Goal: Task Accomplishment & Management: Manage account settings

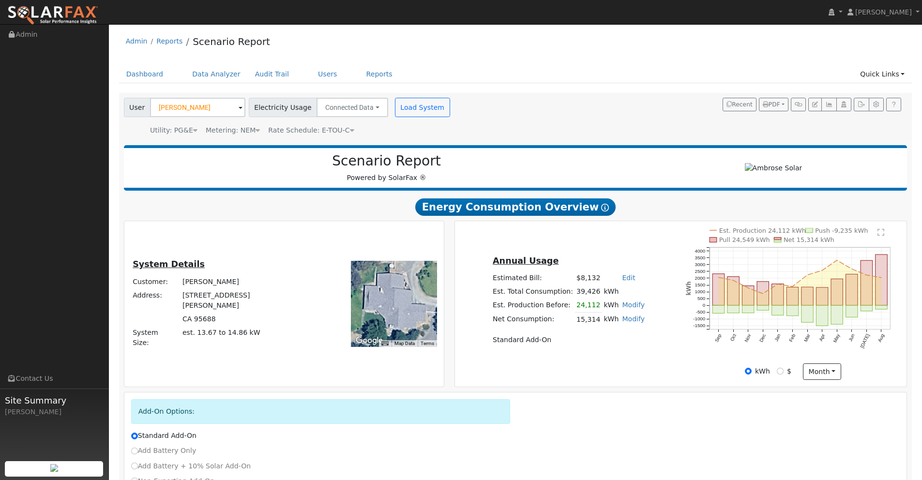
click at [81, 15] on img at bounding box center [52, 15] width 91 height 20
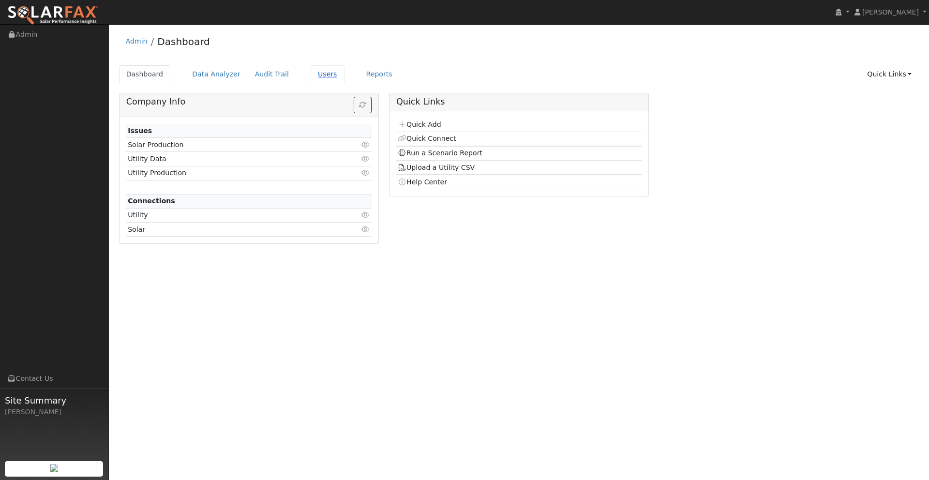
click at [318, 78] on link "Users" at bounding box center [328, 74] width 34 height 18
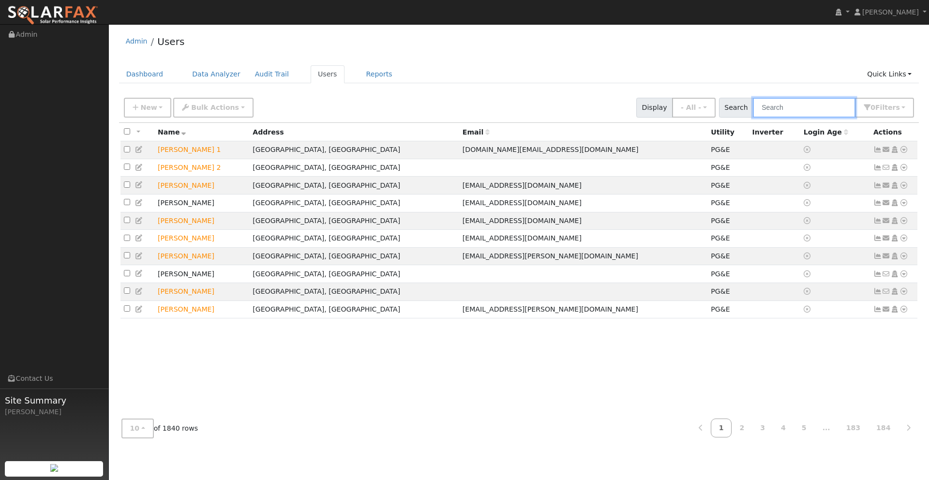
click at [804, 106] on input "text" at bounding box center [804, 108] width 103 height 20
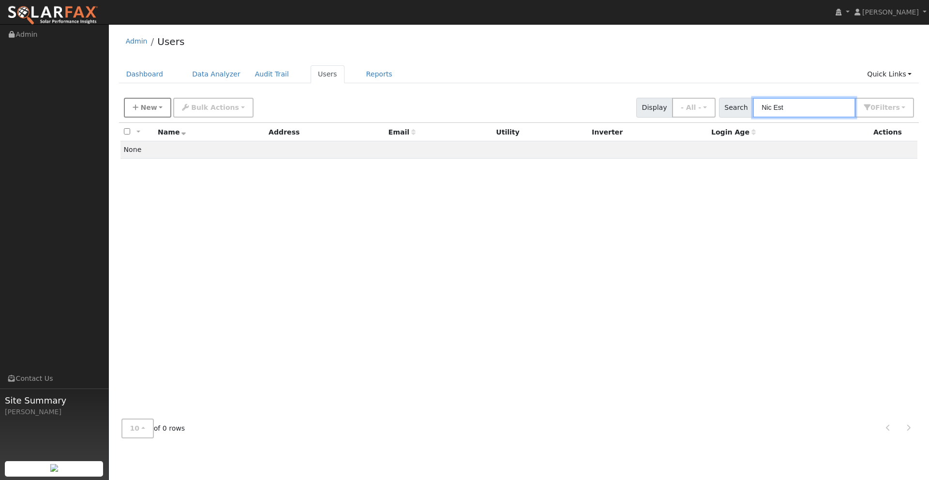
type input "Nic Est"
click at [156, 109] on button "New" at bounding box center [148, 108] width 48 height 20
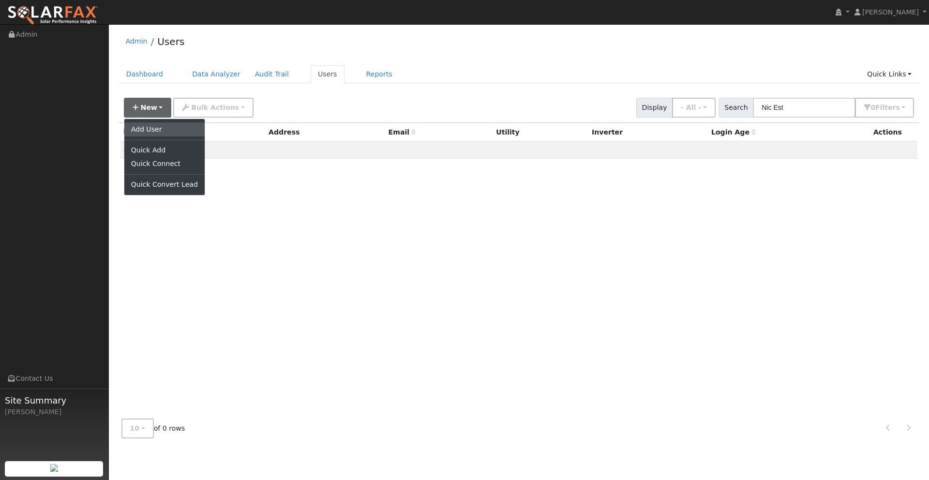
click at [153, 136] on link "Add User" at bounding box center [164, 129] width 80 height 14
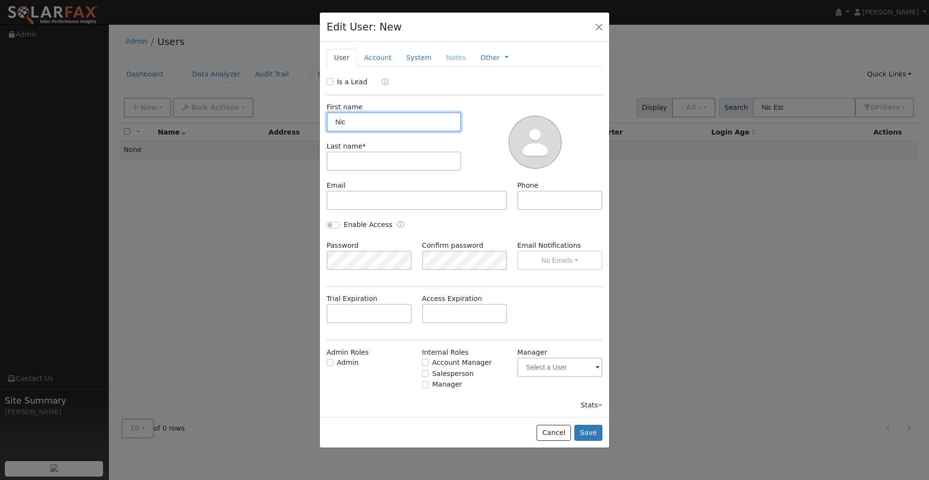
type input "Nic"
type input "Estrella"
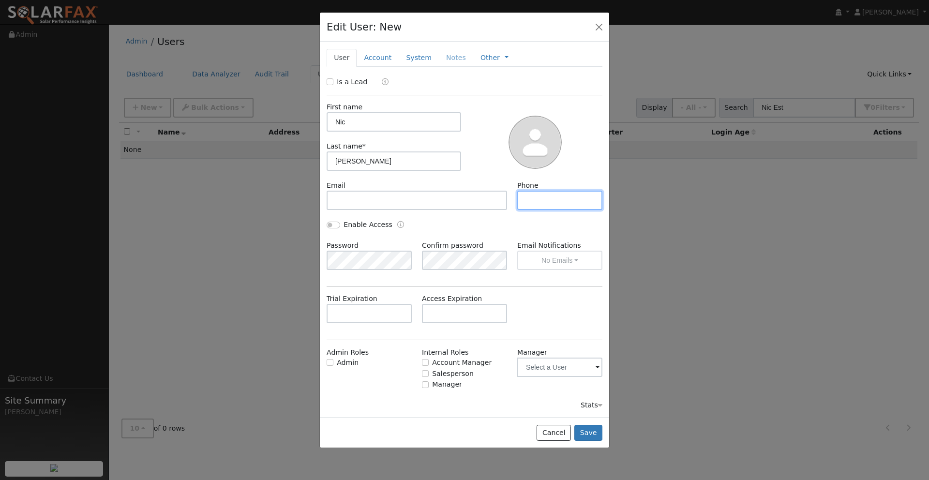
click at [537, 200] on input "text" at bounding box center [559, 200] width 85 height 19
type input "5302286572"
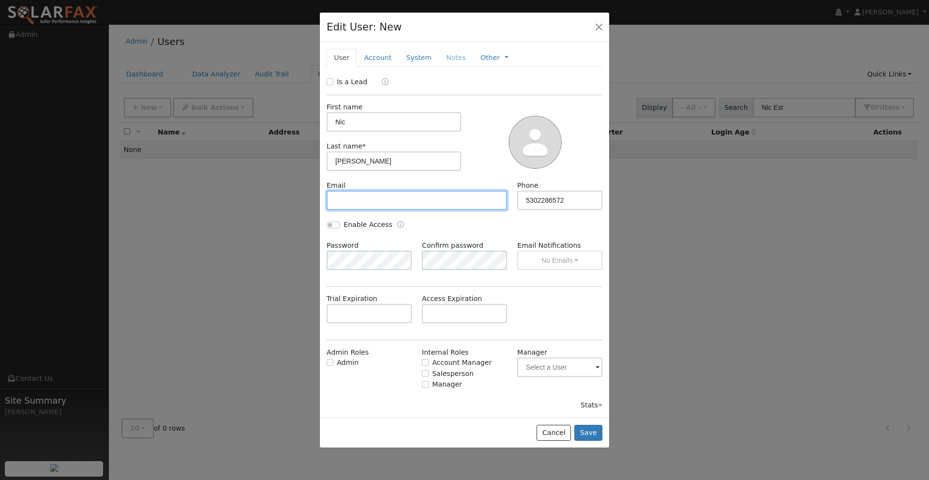
click at [356, 198] on input "text" at bounding box center [417, 200] width 181 height 19
click at [330, 82] on input "Is a Lead" at bounding box center [330, 81] width 7 height 7
checkbox input "true"
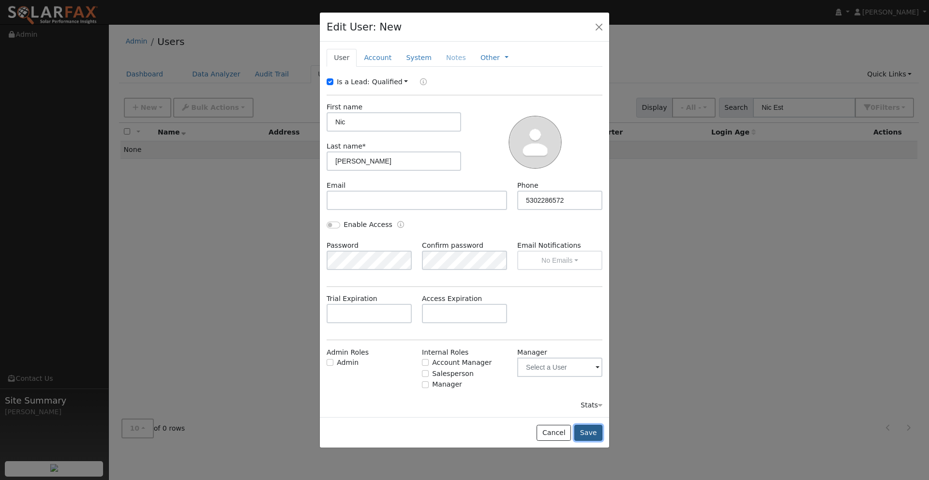
click at [591, 436] on button "Save" at bounding box center [588, 433] width 28 height 16
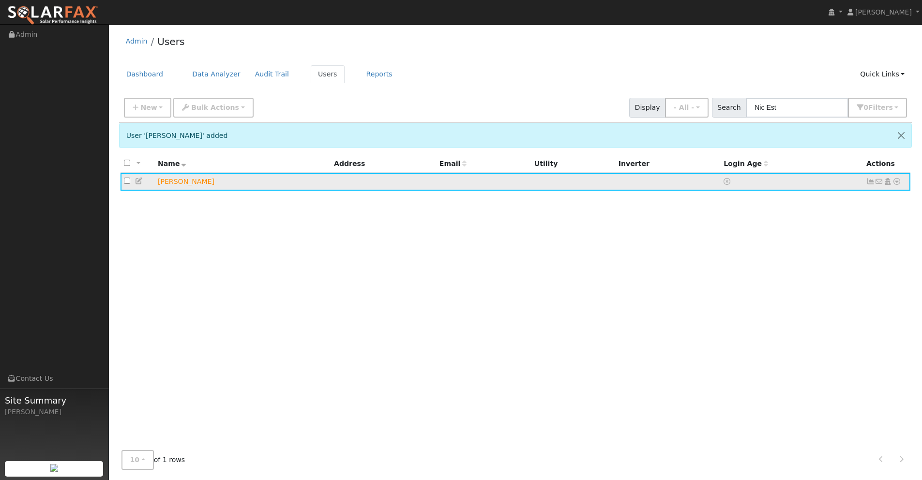
click at [899, 183] on icon at bounding box center [896, 181] width 9 height 7
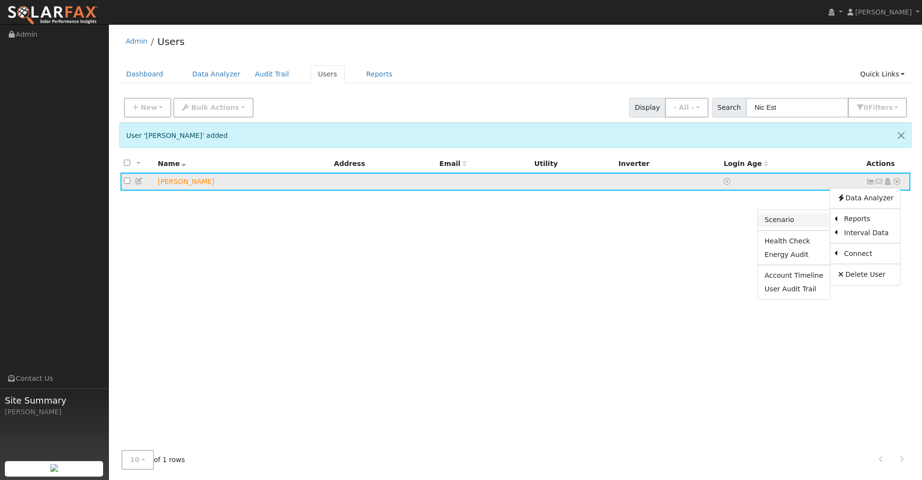
click at [807, 222] on link "Scenario" at bounding box center [794, 220] width 72 height 14
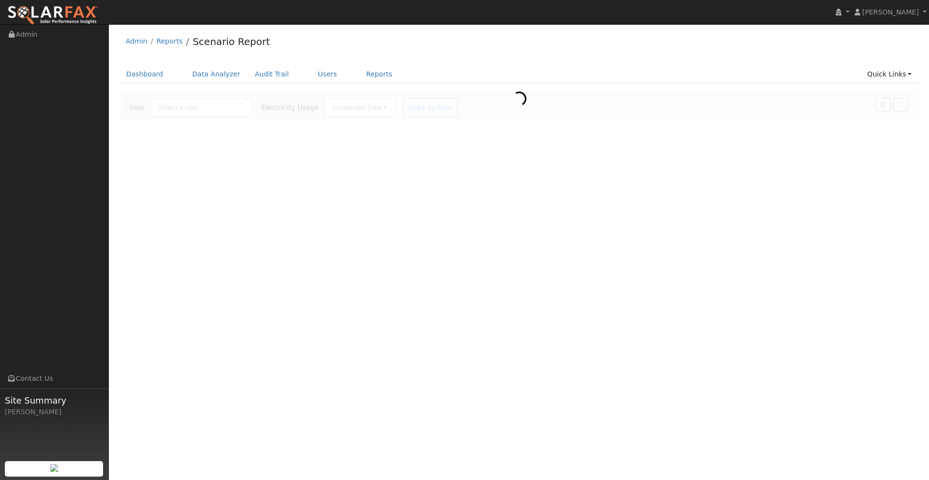
type input "[PERSON_NAME]"
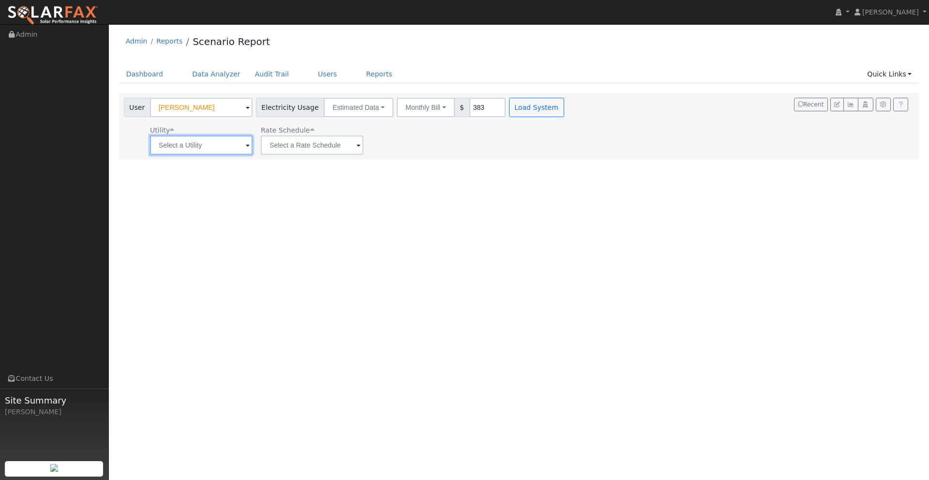
click at [211, 148] on input "text" at bounding box center [201, 145] width 103 height 19
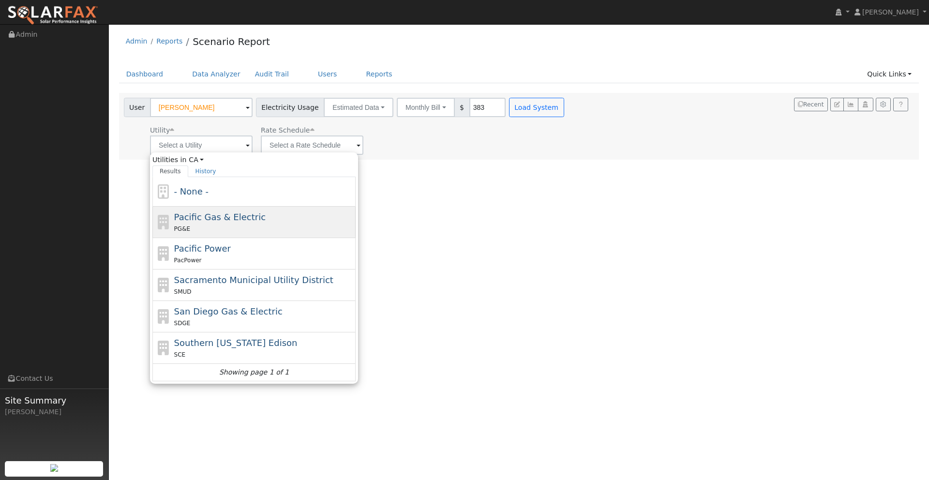
click at [217, 225] on div "PG&E" at bounding box center [264, 229] width 180 height 10
type input "Pacific Gas & Electric"
type input "Fixed Rate"
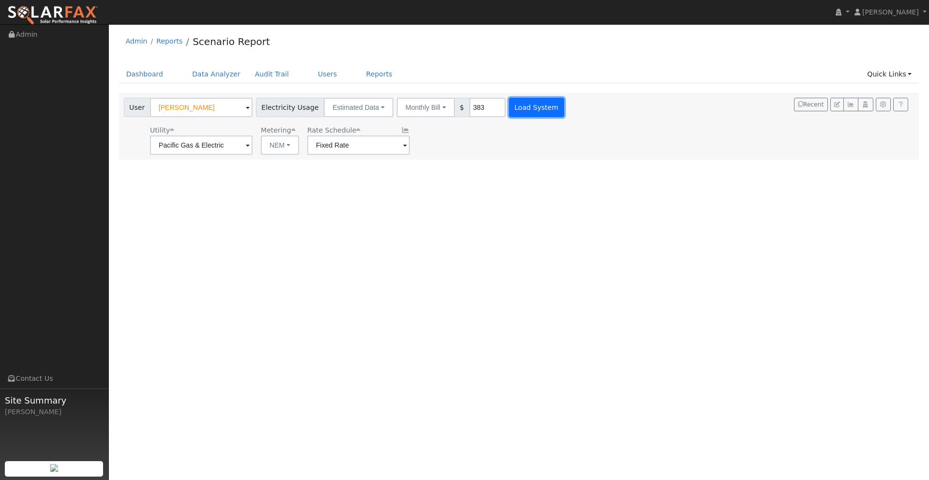
click at [525, 106] on button "Load System" at bounding box center [536, 107] width 55 height 19
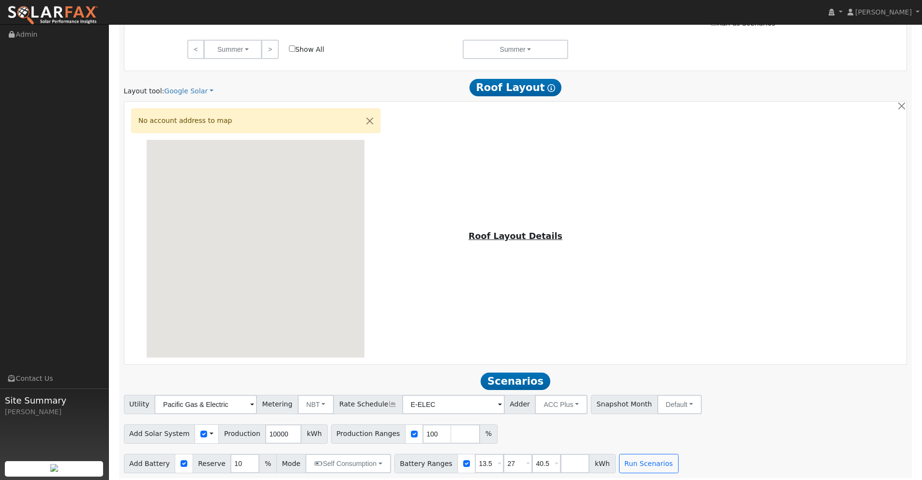
scroll to position [544, 0]
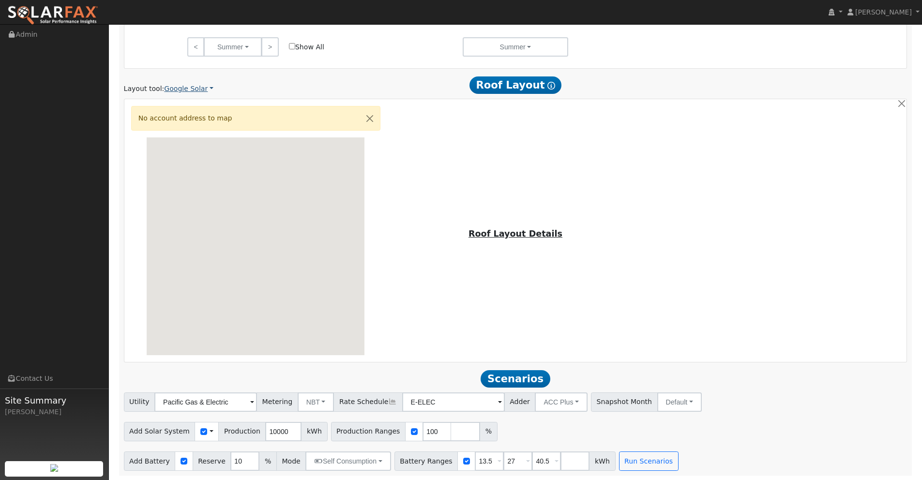
click at [185, 86] on link "Google Solar" at bounding box center [188, 89] width 49 height 10
click at [189, 135] on link "Aurora" at bounding box center [196, 133] width 67 height 14
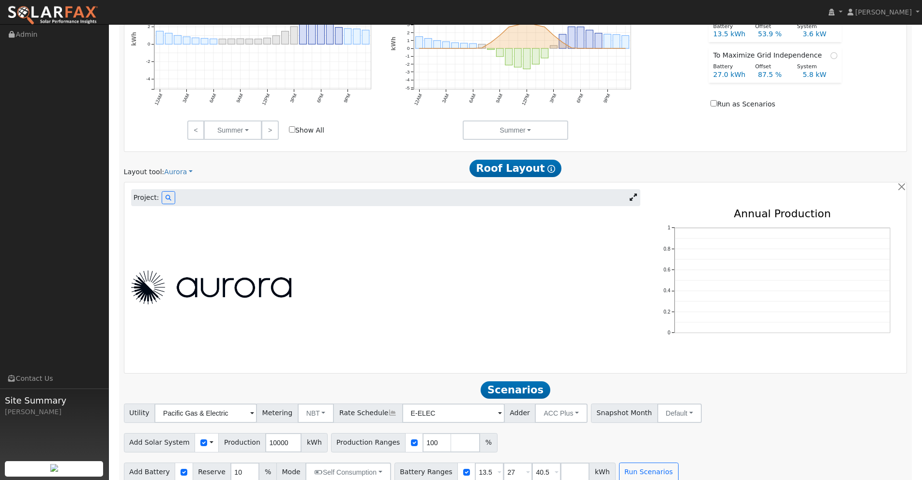
scroll to position [473, 0]
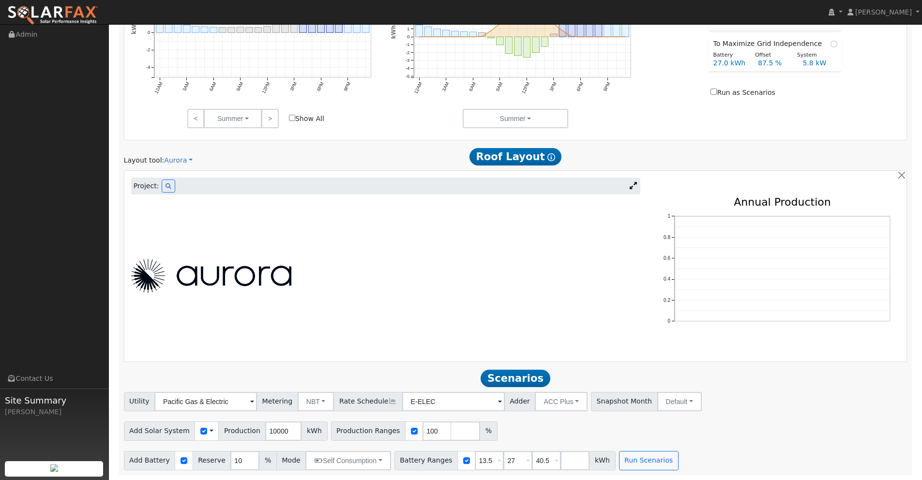
click at [635, 185] on icon at bounding box center [633, 185] width 7 height 7
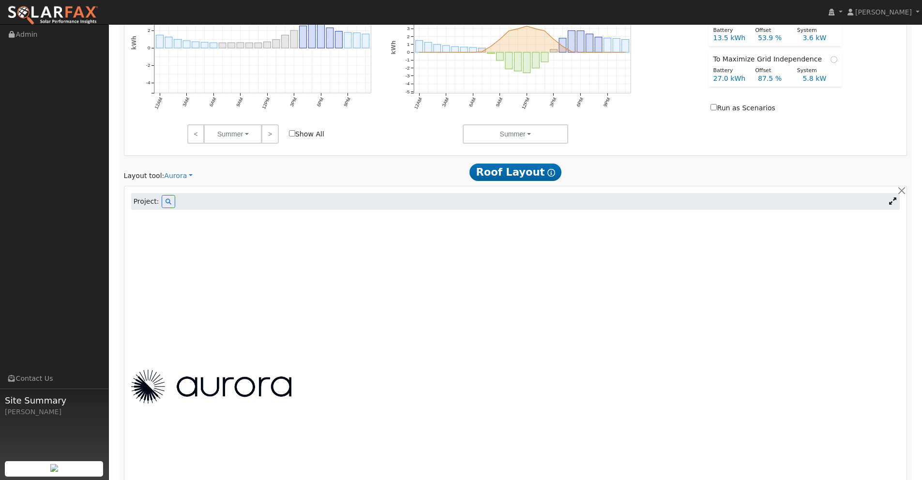
scroll to position [459, 0]
click at [166, 201] on icon at bounding box center [169, 200] width 6 height 6
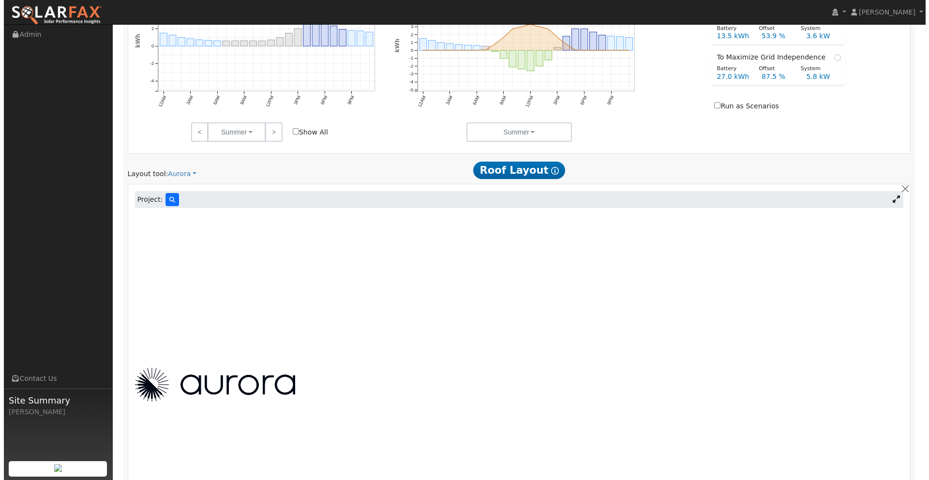
scroll to position [461, 0]
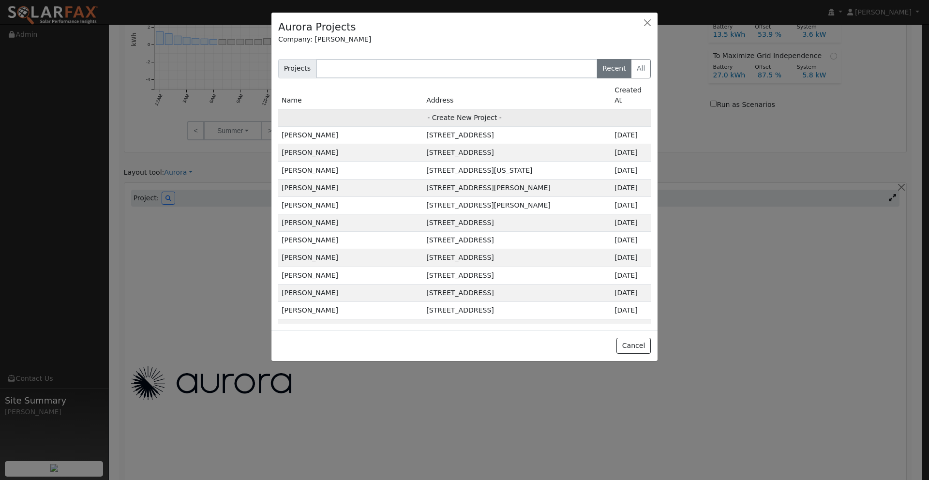
click at [456, 109] on td "- Create New Project -" at bounding box center [464, 117] width 373 height 17
type input "[PERSON_NAME]"
type input "Design"
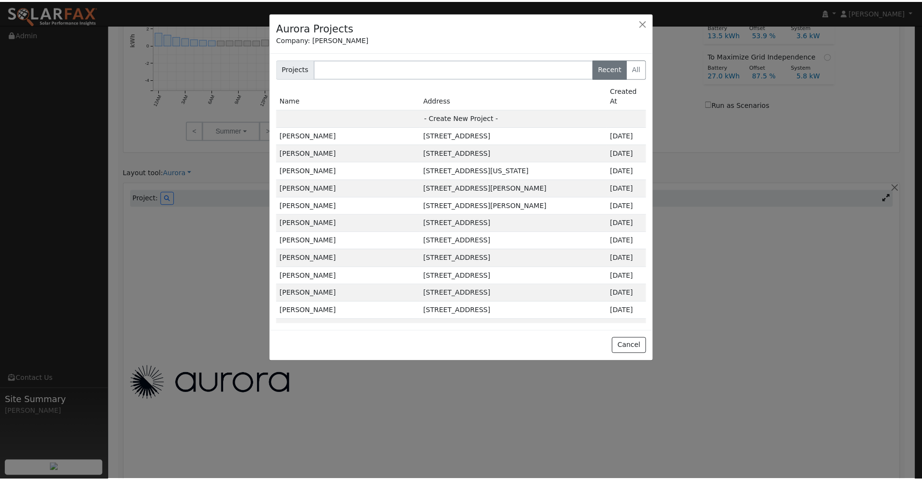
scroll to position [462, 0]
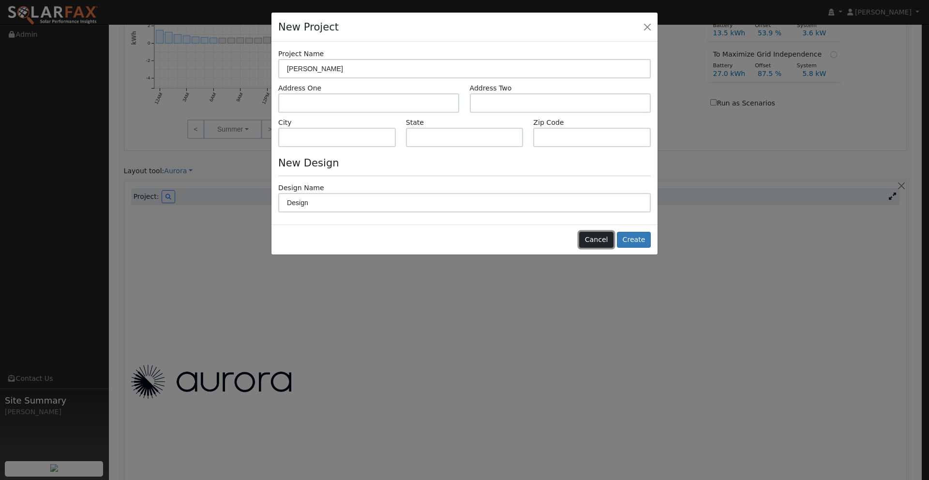
click at [605, 241] on button "Cancel" at bounding box center [596, 240] width 34 height 16
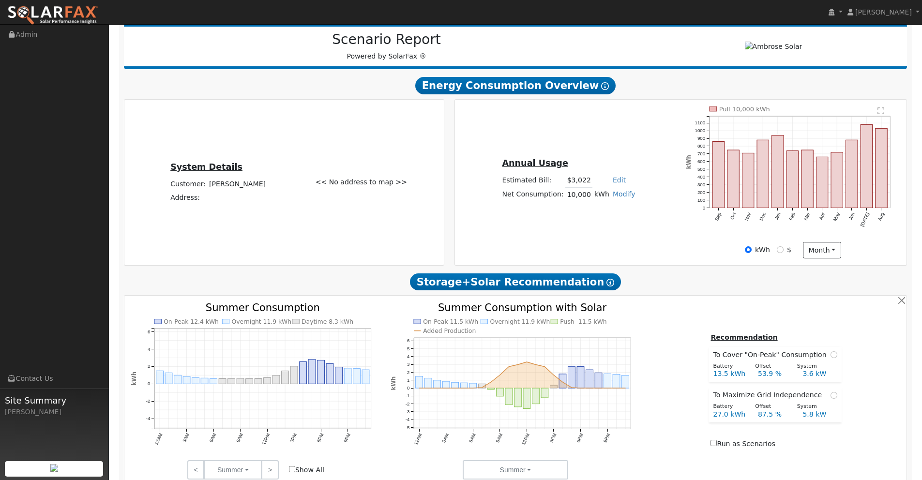
scroll to position [0, 0]
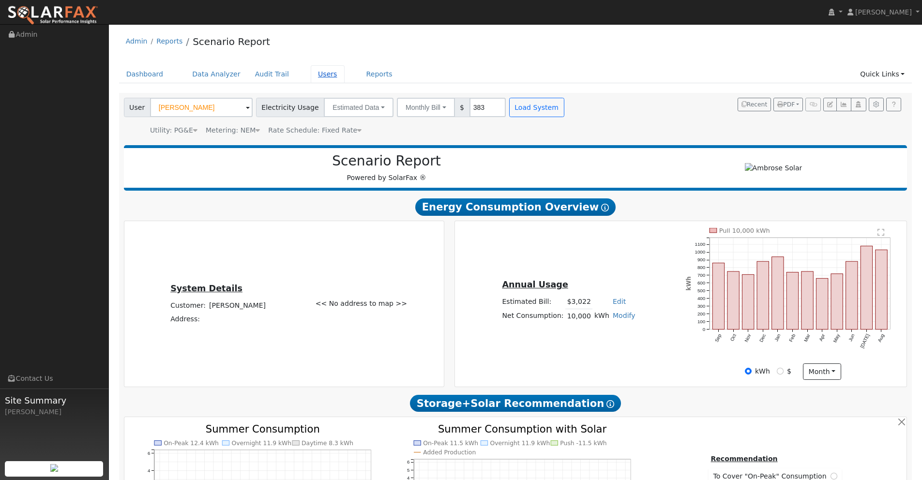
click at [316, 75] on link "Users" at bounding box center [328, 74] width 34 height 18
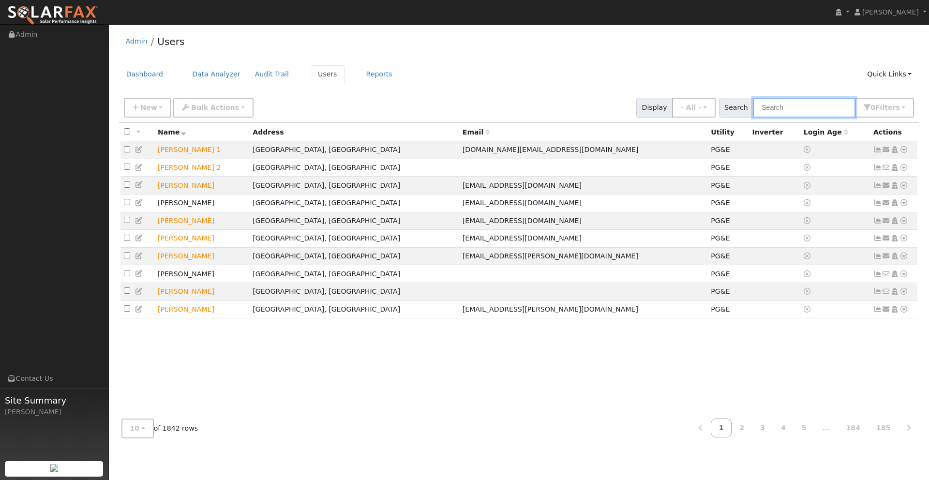
click at [779, 113] on input "text" at bounding box center [804, 108] width 103 height 20
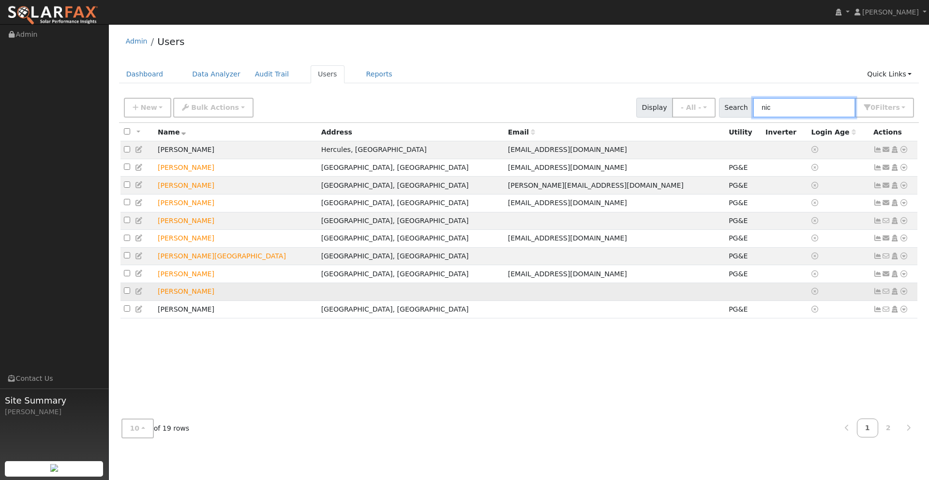
type input "nic"
click at [140, 295] on icon at bounding box center [139, 291] width 9 height 7
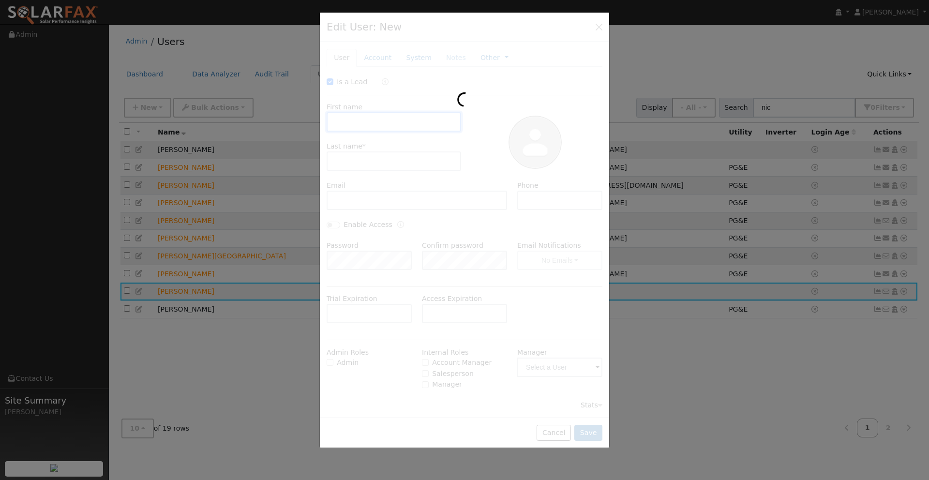
checkbox input "true"
type input "Nic"
type input "Estrella"
type input "5302286572"
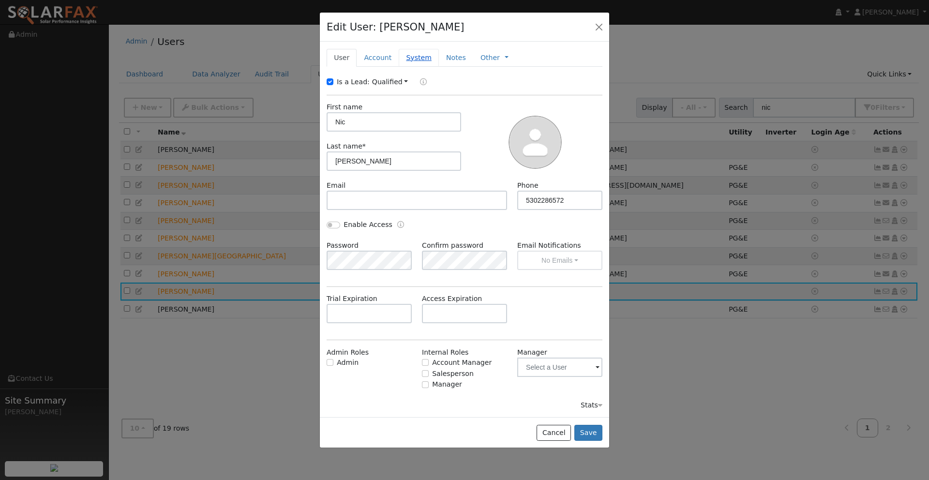
click at [413, 56] on link "System" at bounding box center [419, 58] width 40 height 18
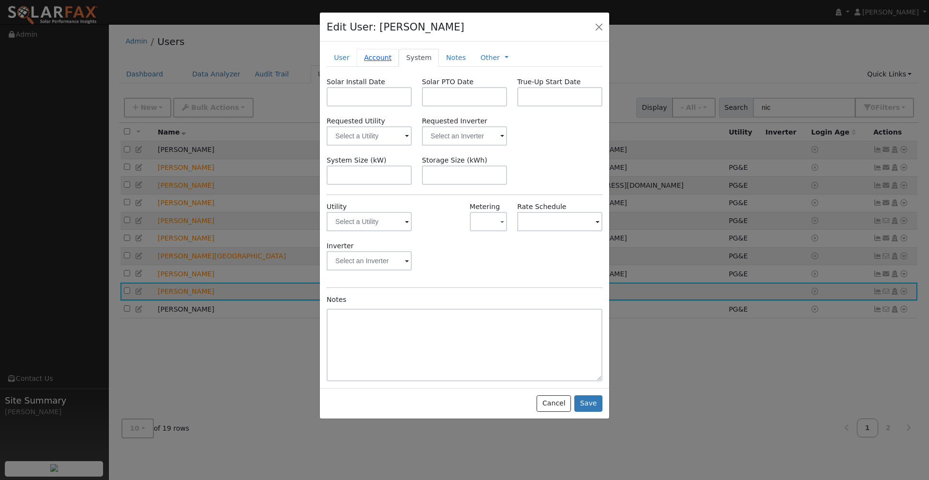
click at [376, 60] on link "Account" at bounding box center [378, 58] width 42 height 18
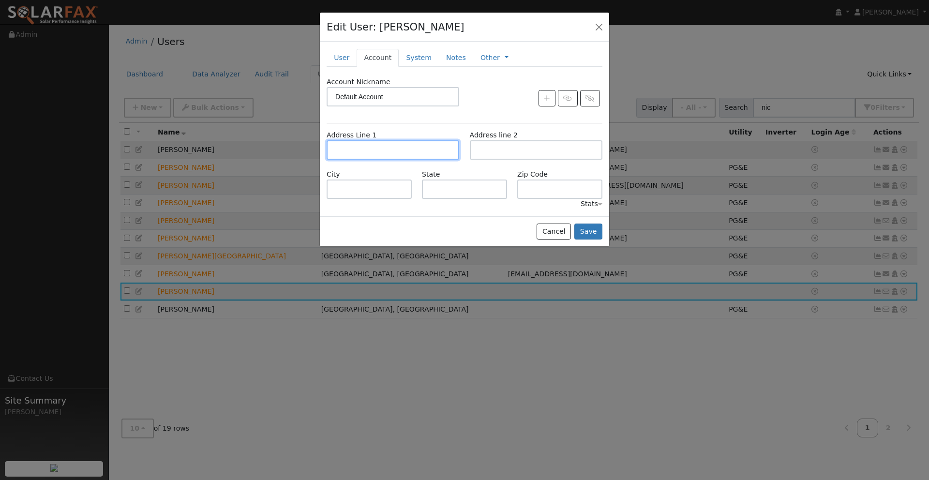
click at [361, 151] on input "text" at bounding box center [393, 149] width 133 height 19
click at [397, 151] on input "text" at bounding box center [393, 149] width 133 height 19
type input "[STREET_ADDRESS][PERSON_NAME]"
type input "Chico"
type input "CA"
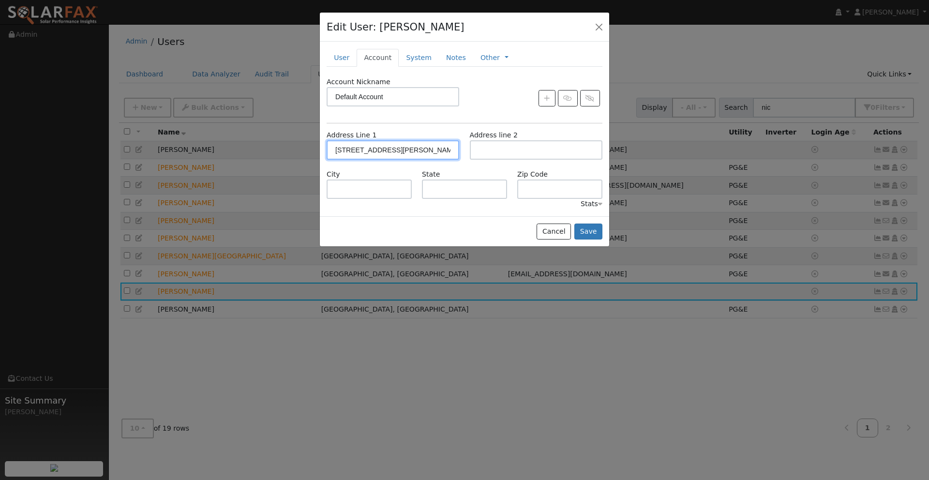
type input "95928"
click at [588, 228] on button "Save" at bounding box center [588, 232] width 28 height 16
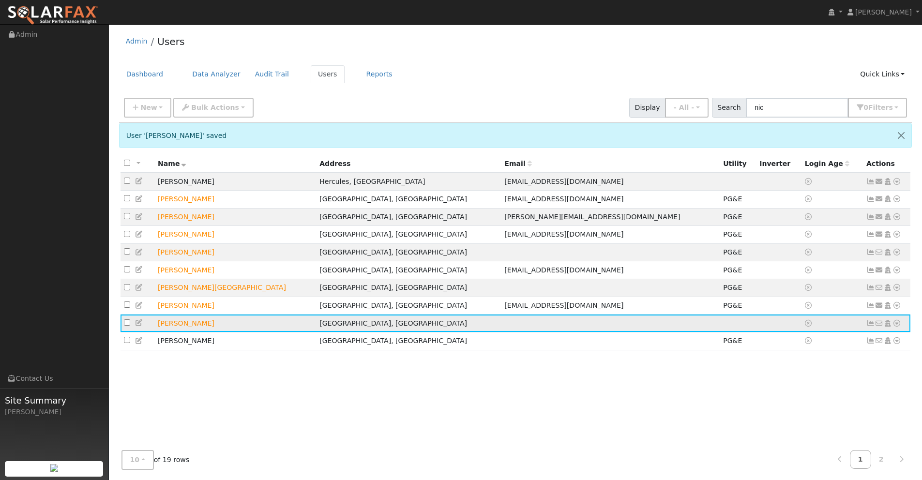
click at [898, 327] on icon at bounding box center [896, 323] width 9 height 7
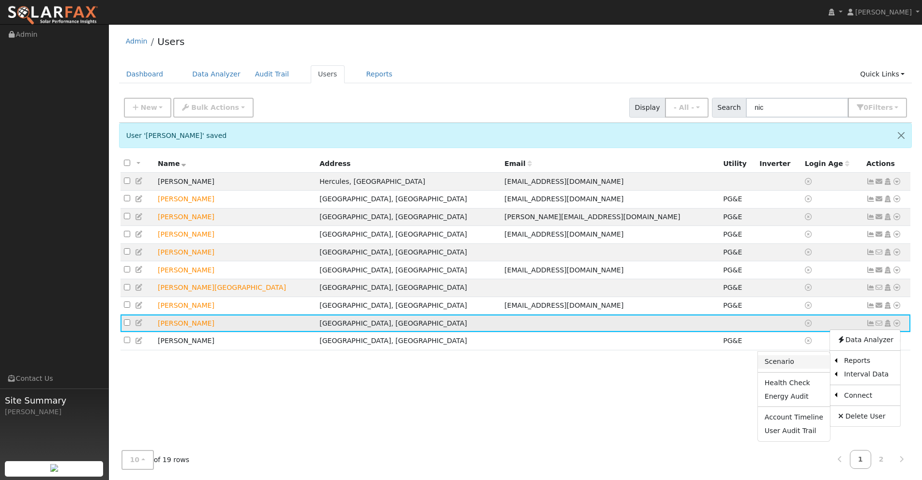
click at [796, 368] on link "Scenario" at bounding box center [794, 362] width 72 height 14
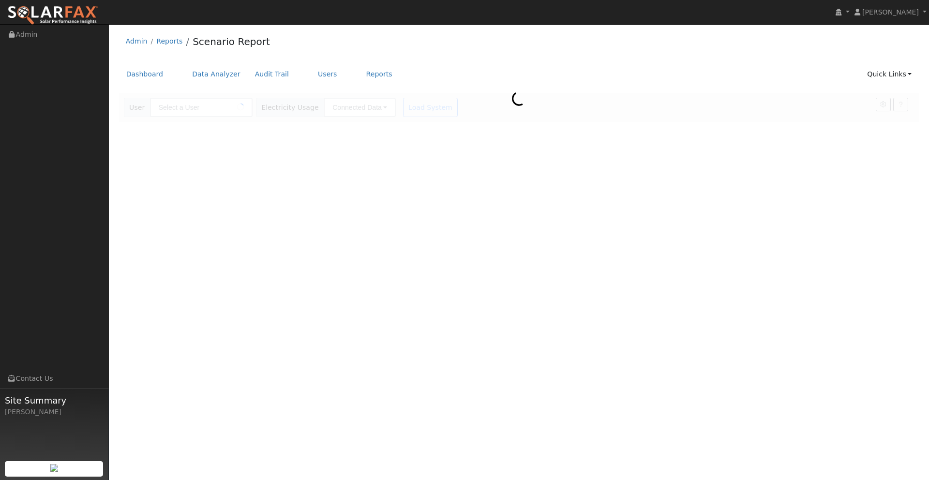
type input "[PERSON_NAME]"
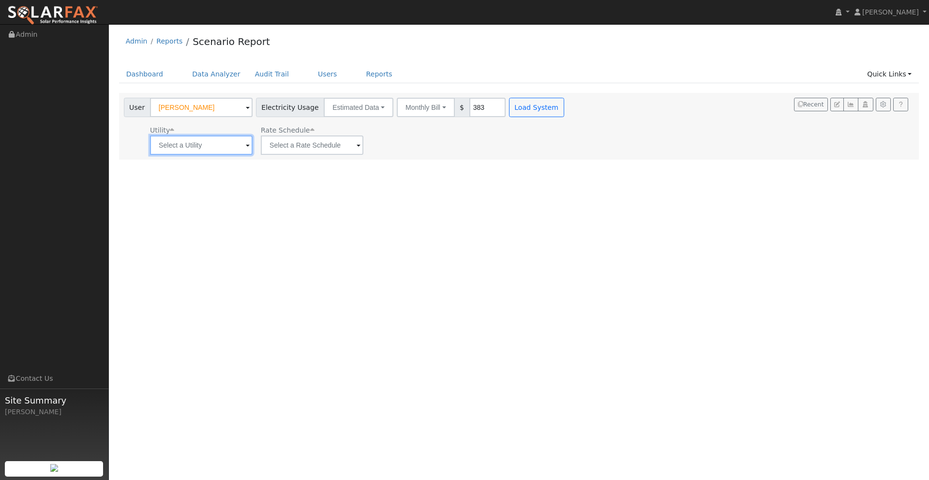
click at [212, 151] on input "text" at bounding box center [201, 145] width 103 height 19
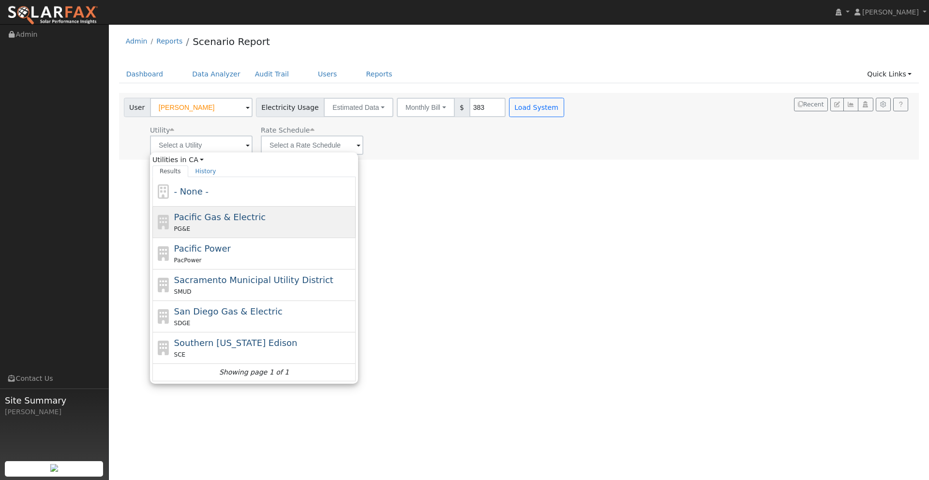
click at [226, 218] on span "Pacific Gas & Electric" at bounding box center [219, 217] width 91 height 10
type input "Pacific Gas & Electric"
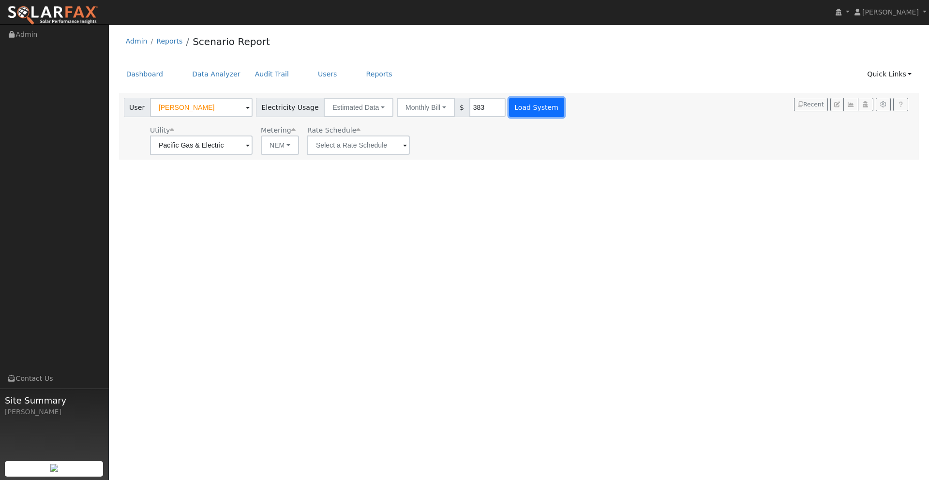
click at [517, 111] on button "Load System" at bounding box center [536, 107] width 55 height 19
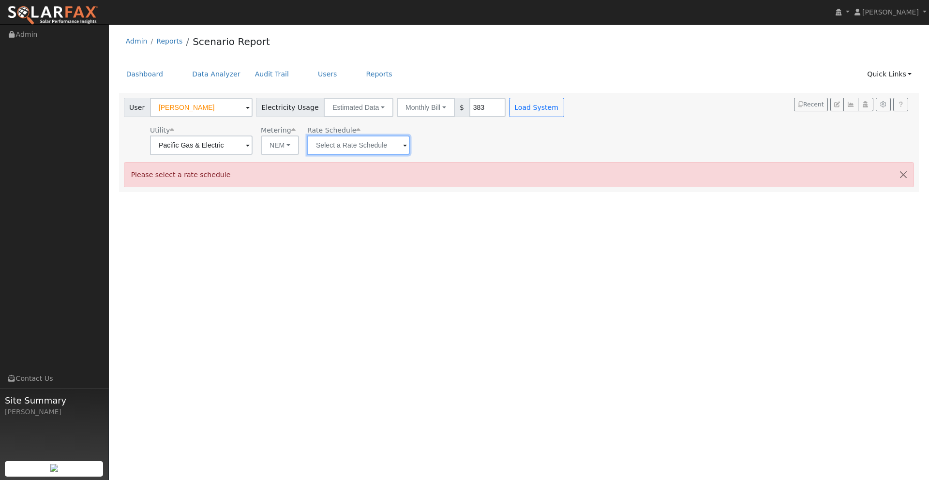
click at [345, 147] on input "text" at bounding box center [358, 145] width 103 height 19
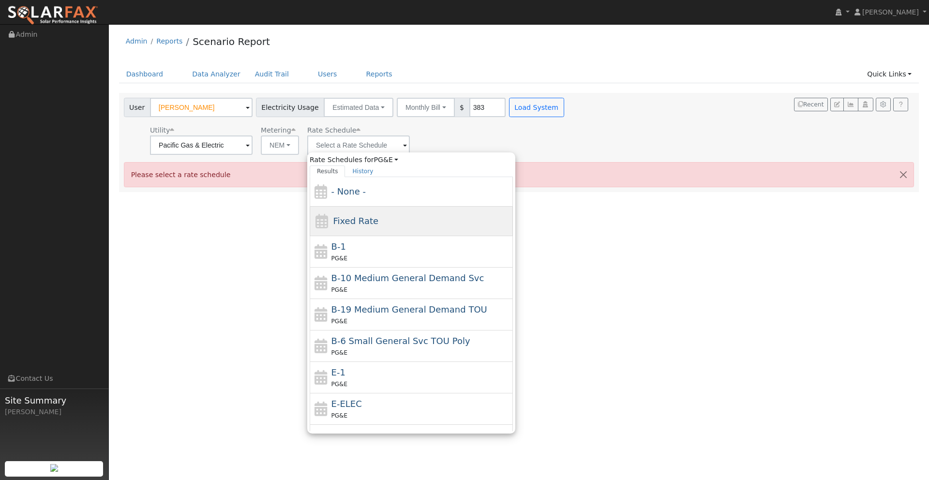
click at [358, 222] on span "Fixed Rate" at bounding box center [355, 221] width 45 height 10
type input "Fixed Rate"
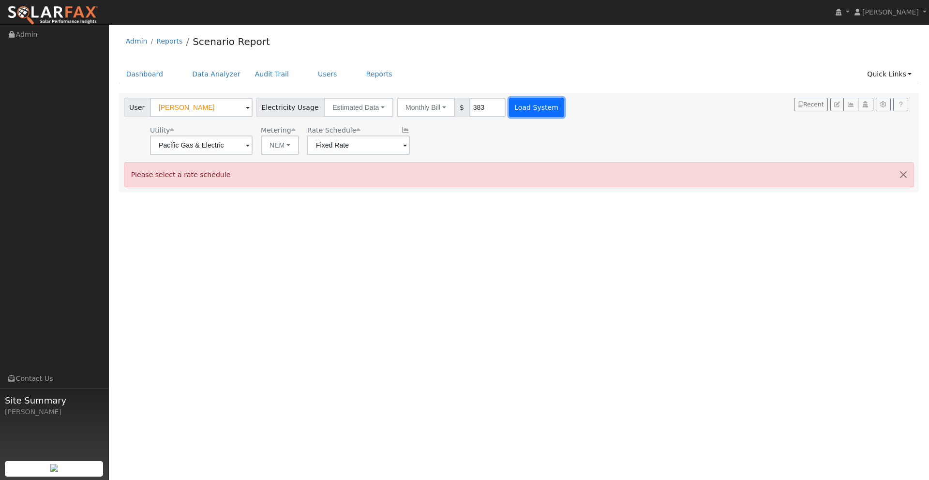
click at [522, 112] on button "Load System" at bounding box center [536, 107] width 55 height 19
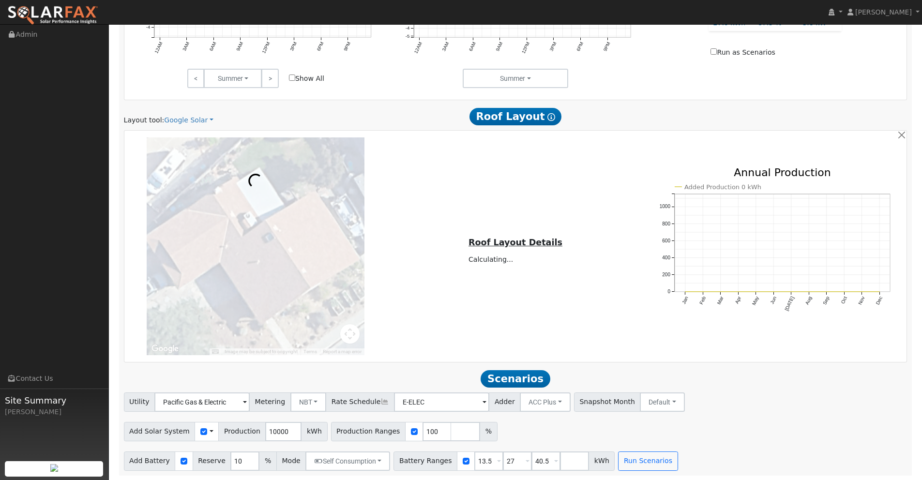
scroll to position [514, 0]
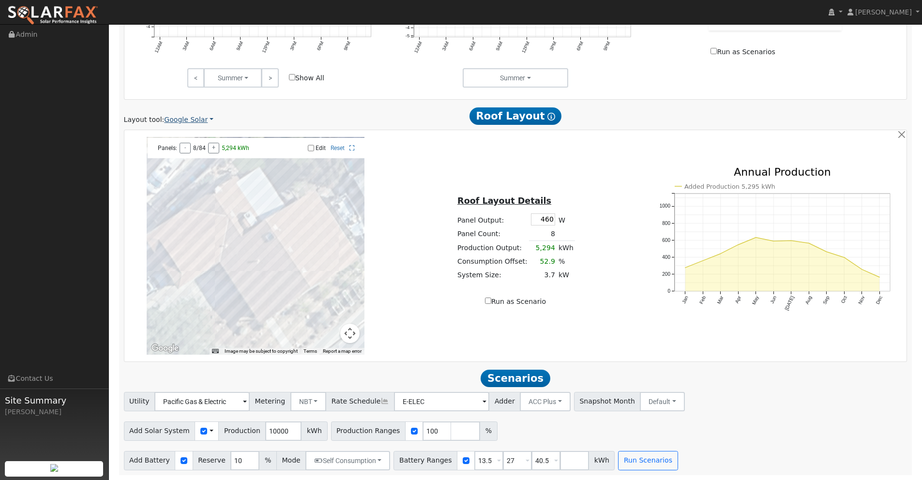
click at [189, 118] on link "Google Solar" at bounding box center [188, 120] width 49 height 10
click at [184, 162] on link "Aurora" at bounding box center [196, 164] width 67 height 14
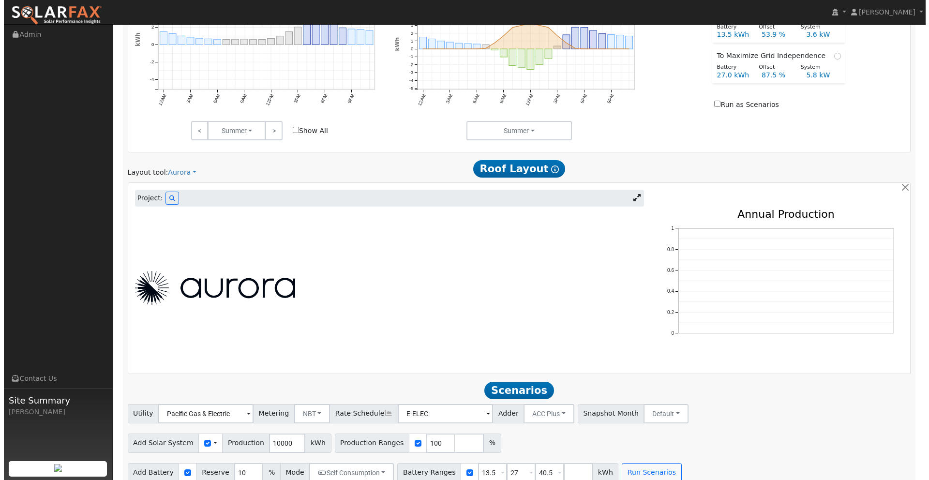
scroll to position [473, 0]
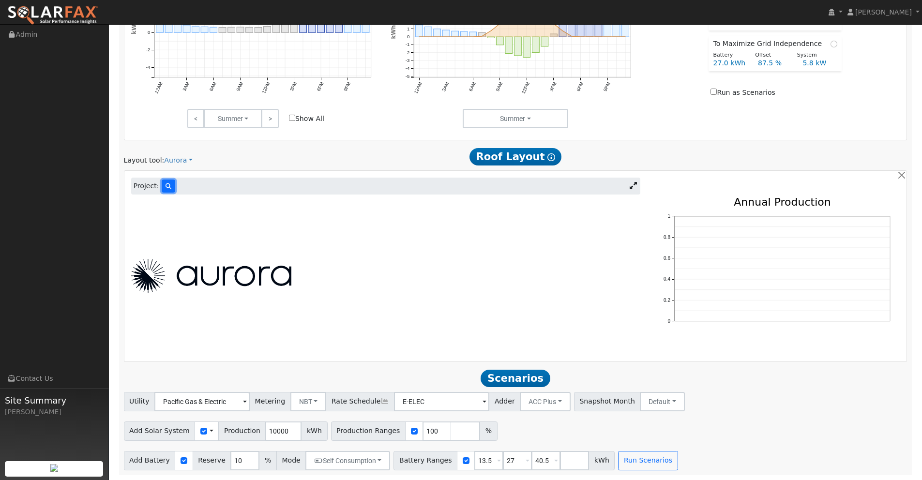
click at [166, 187] on icon at bounding box center [169, 186] width 6 height 6
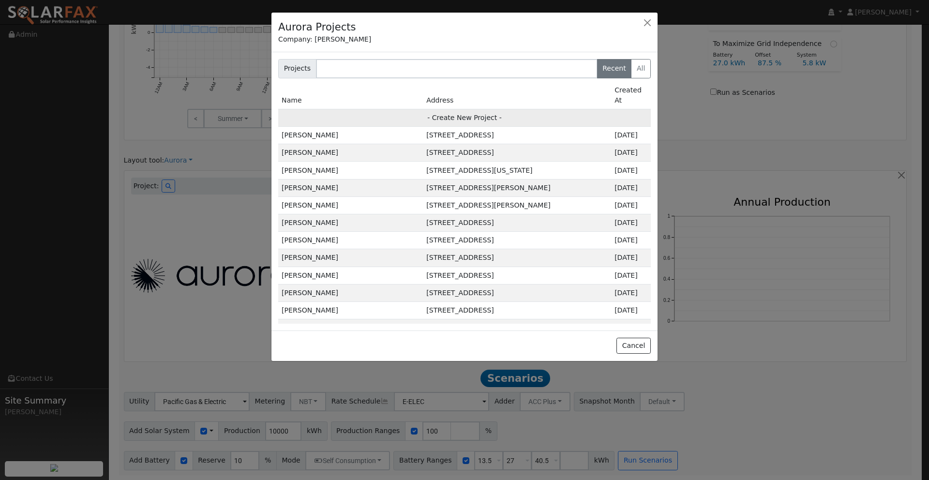
click at [459, 109] on td "- Create New Project -" at bounding box center [464, 117] width 373 height 17
type input "[PERSON_NAME]"
type input "[STREET_ADDRESS][PERSON_NAME]"
type input "Chico"
type input "CA"
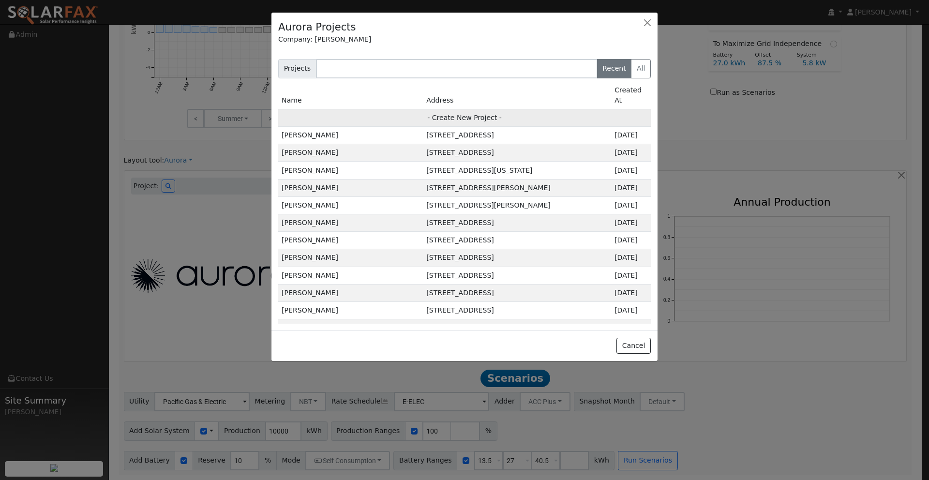
type input "95928"
type input "Design"
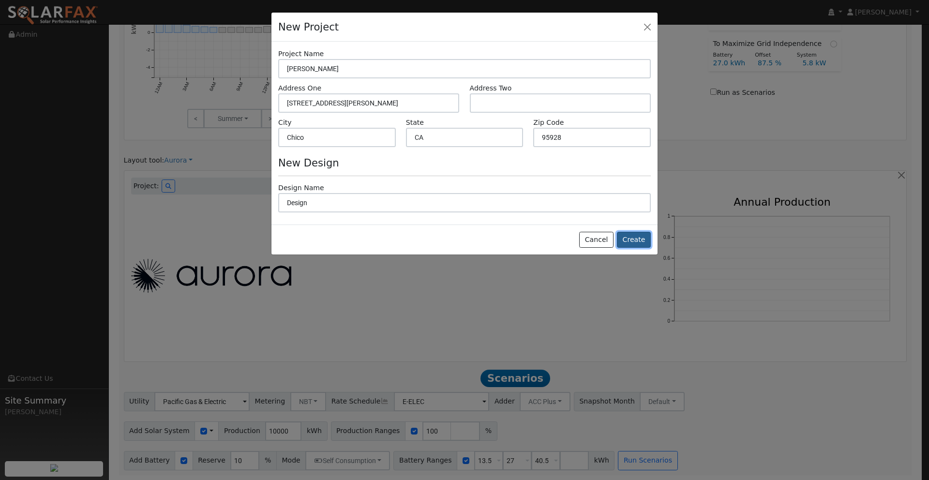
click at [633, 241] on button "Create" at bounding box center [634, 240] width 34 height 16
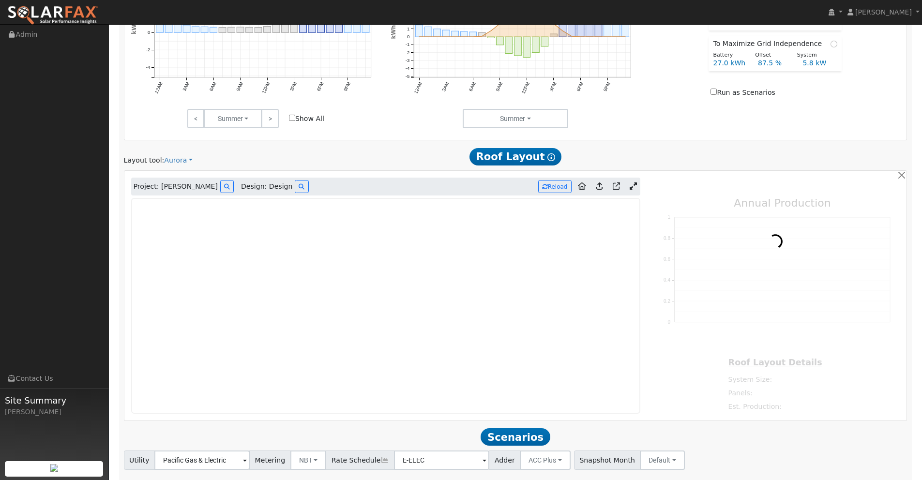
type input "0"
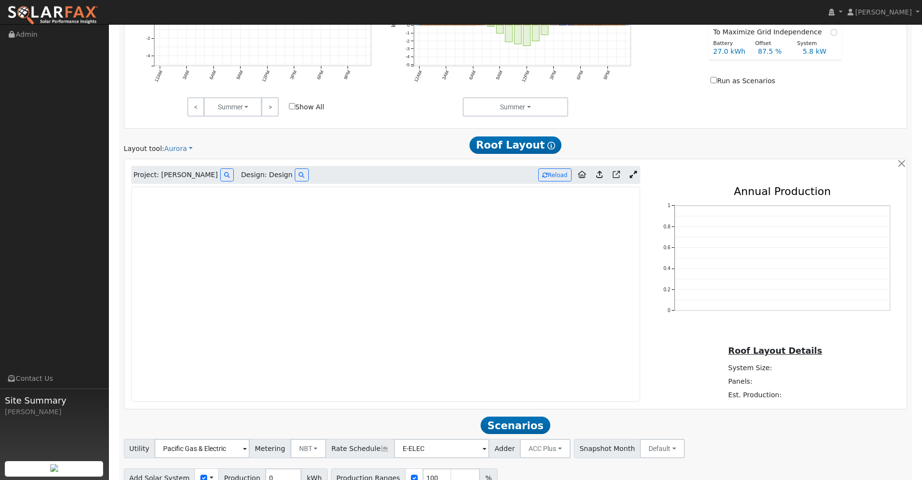
scroll to position [532, 0]
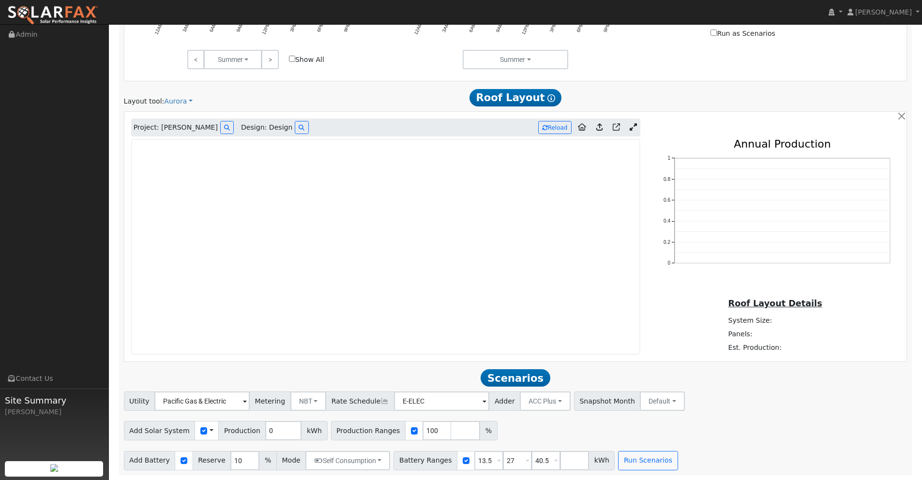
click at [633, 128] on icon at bounding box center [633, 126] width 7 height 7
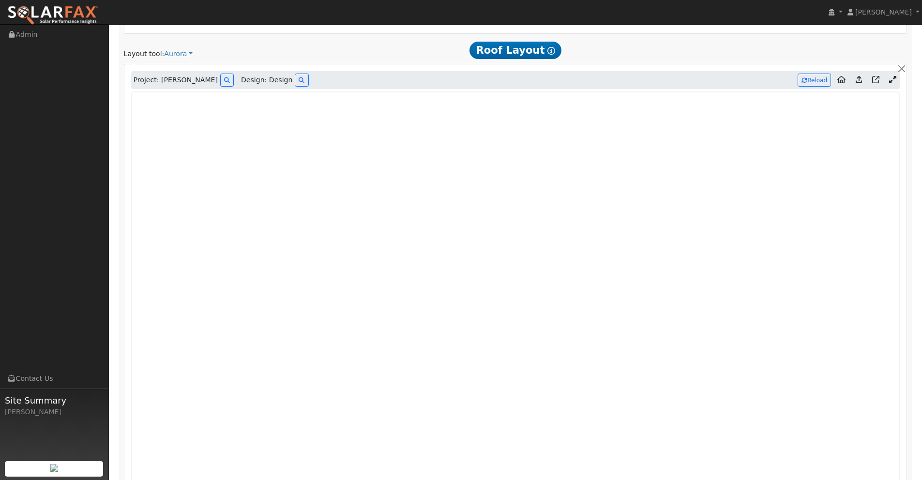
scroll to position [573, 0]
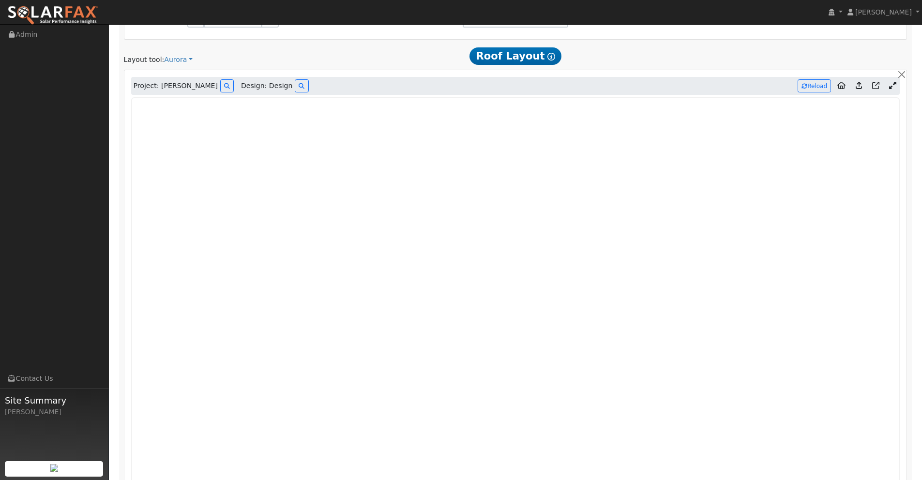
click at [857, 88] on icon at bounding box center [859, 85] width 6 height 7
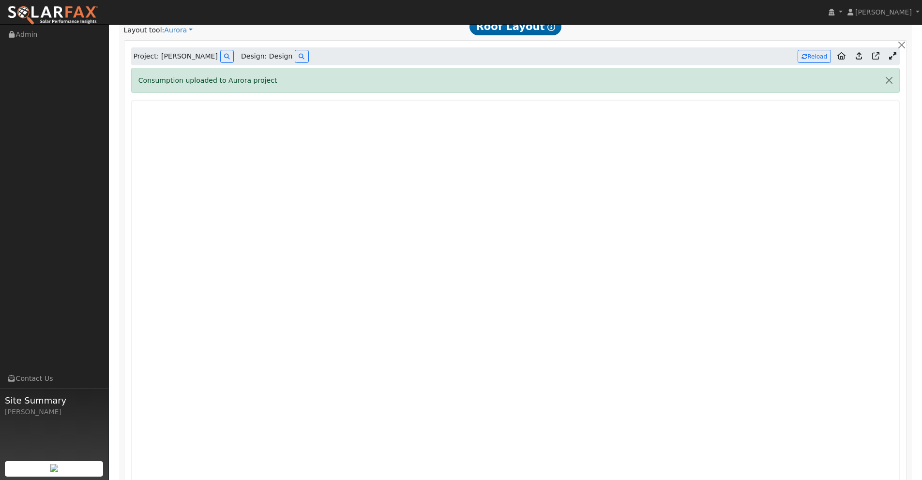
scroll to position [602, 0]
click at [892, 56] on icon at bounding box center [892, 56] width 7 height 7
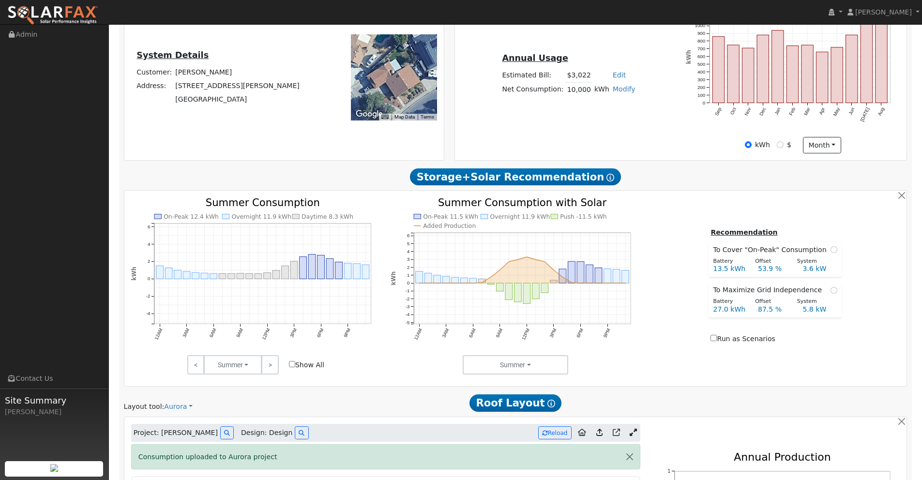
scroll to position [0, 0]
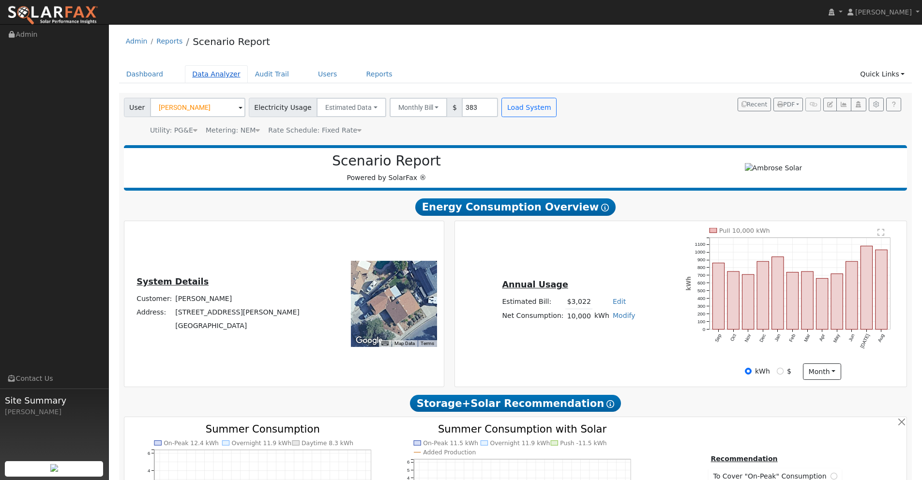
click at [215, 74] on link "Data Analyzer" at bounding box center [216, 74] width 63 height 18
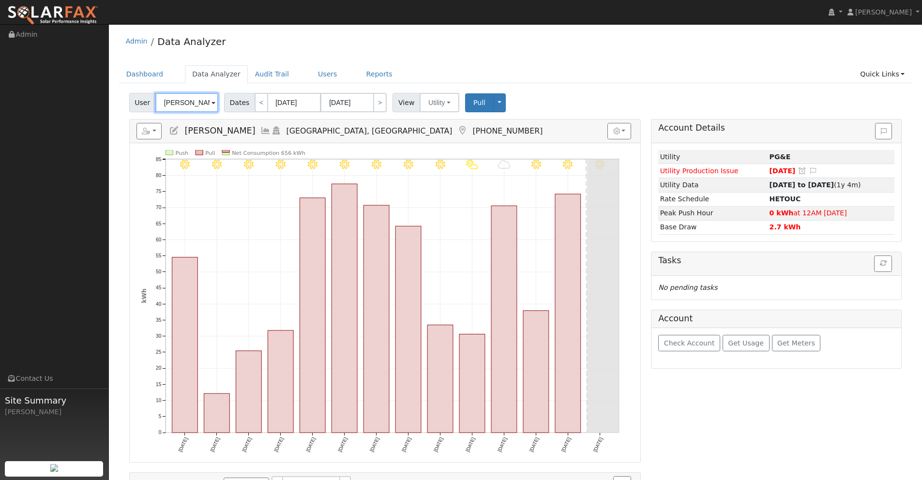
drag, startPoint x: 206, startPoint y: 103, endPoint x: 116, endPoint y: 104, distance: 90.5
click at [112, 104] on div "User Profile First name Last name Email Email Notifications No Emails No Emails…" at bounding box center [515, 299] width 813 height 550
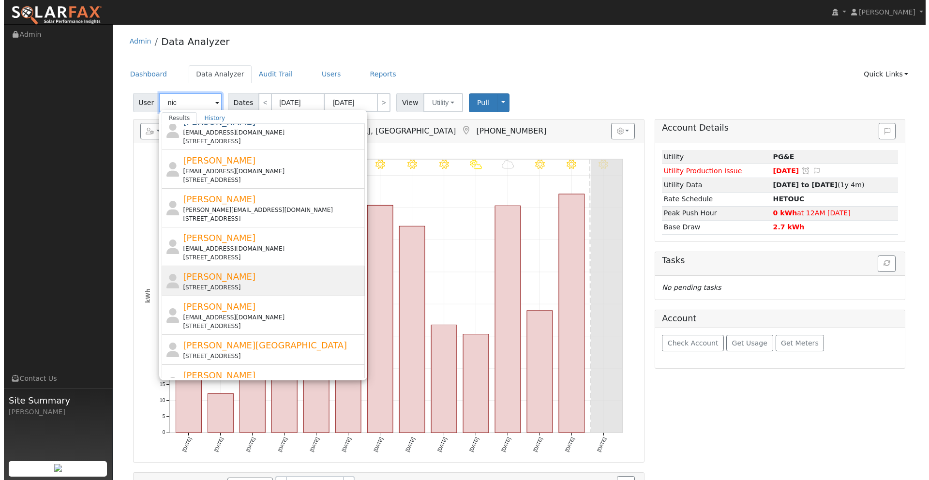
scroll to position [175, 0]
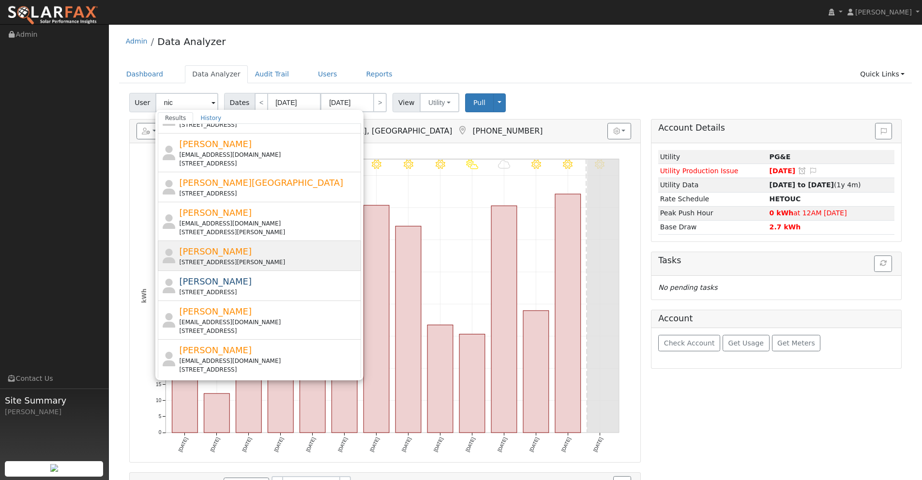
click at [219, 258] on div "[STREET_ADDRESS][PERSON_NAME]" at bounding box center [269, 262] width 180 height 9
type input "[PERSON_NAME]"
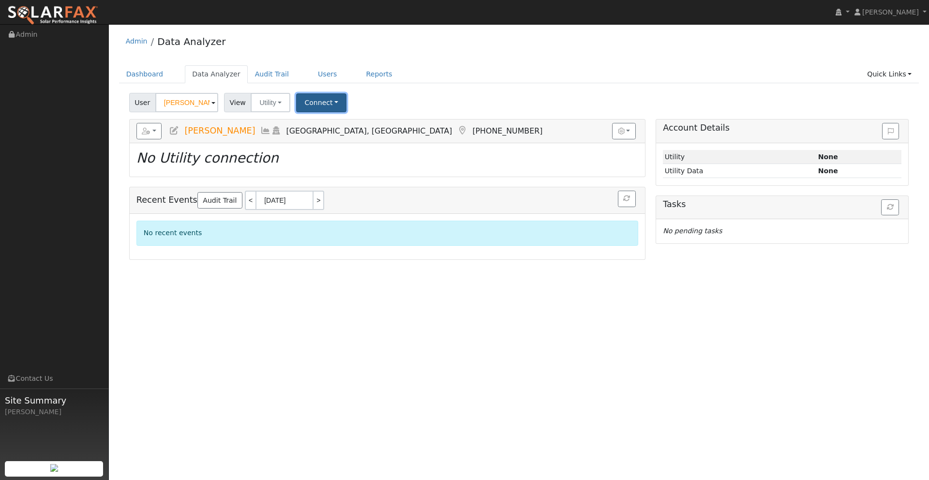
click at [317, 104] on button "Connect" at bounding box center [321, 102] width 50 height 19
click at [342, 126] on link "Select a Provider" at bounding box center [334, 124] width 75 height 14
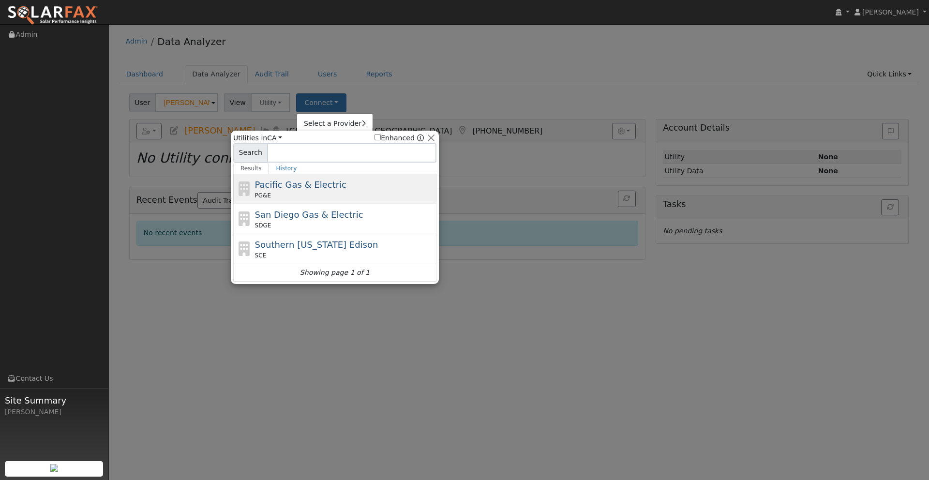
click at [290, 187] on span "Pacific Gas & Electric" at bounding box center [300, 185] width 91 height 10
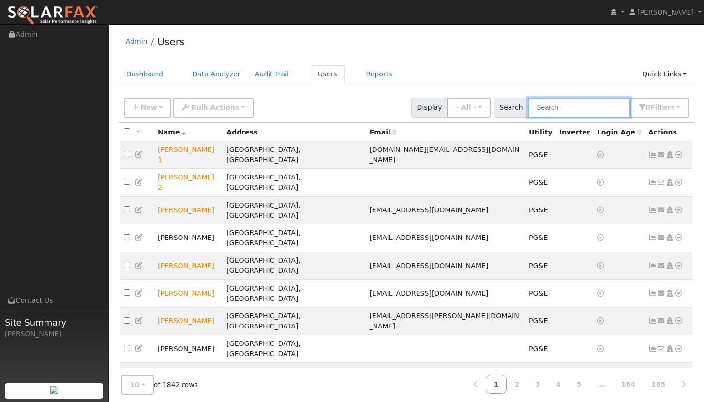
click at [565, 113] on input "text" at bounding box center [579, 108] width 103 height 20
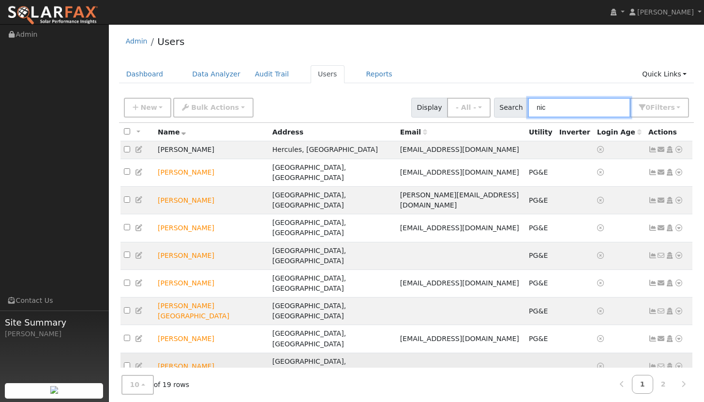
type input "nic"
click at [139, 363] on icon at bounding box center [139, 366] width 9 height 7
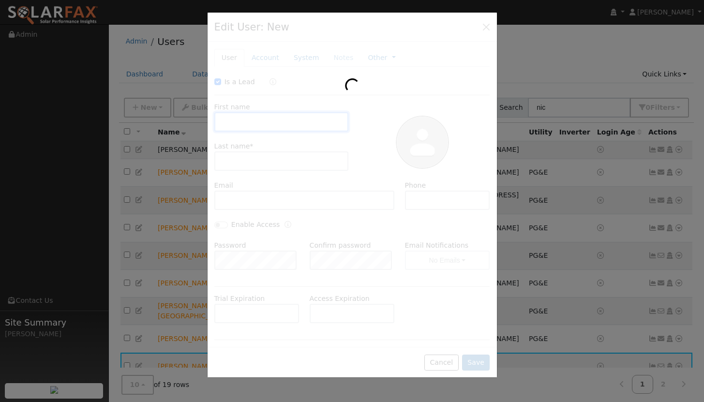
checkbox input "true"
type input "Nic"
type input "[PERSON_NAME]"
type input "5302286572"
type input "Default Account"
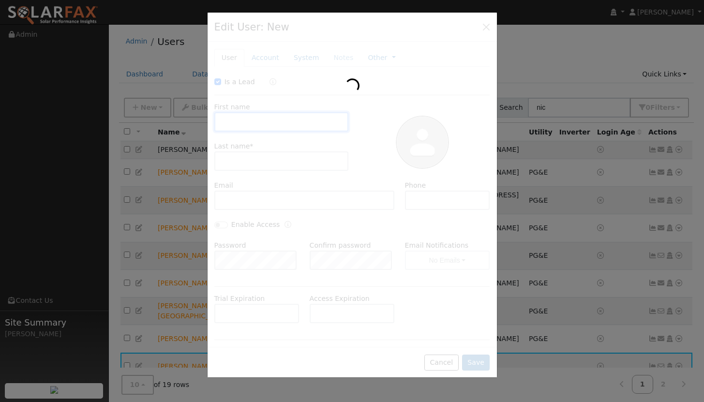
type input "[STREET_ADDRESS][PERSON_NAME]"
type input "Chico"
type input "CA"
type input "95928"
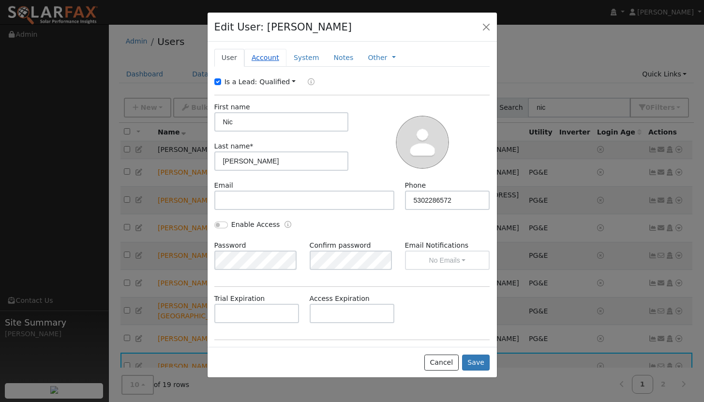
click at [254, 56] on link "Account" at bounding box center [265, 58] width 42 height 18
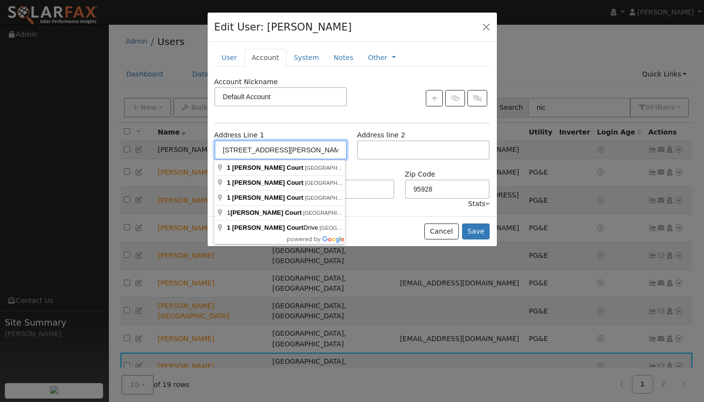
drag, startPoint x: 299, startPoint y: 150, endPoint x: 207, endPoint y: 151, distance: 92.0
click at [208, 151] on div "New Account Nickname Cancel Create Are you sure you want to create new account …" at bounding box center [352, 129] width 289 height 174
click at [440, 230] on button "Cancel" at bounding box center [441, 232] width 34 height 16
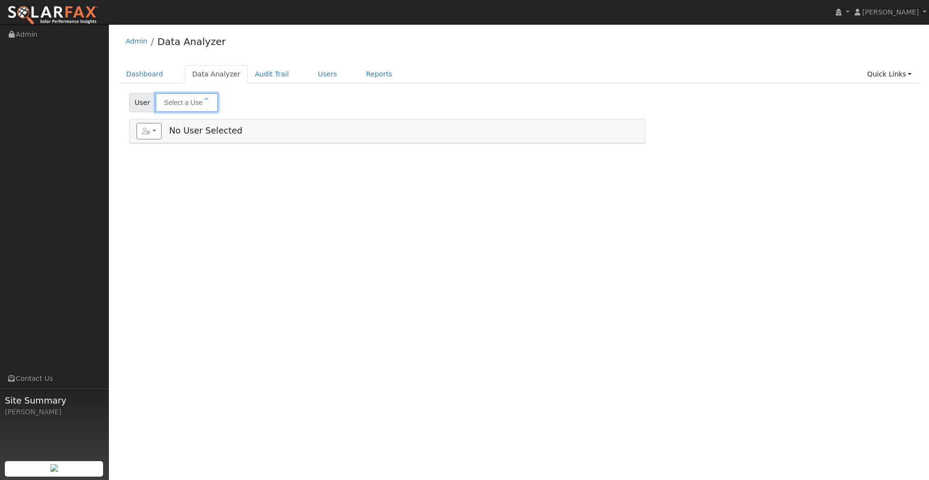
type input "[PERSON_NAME]"
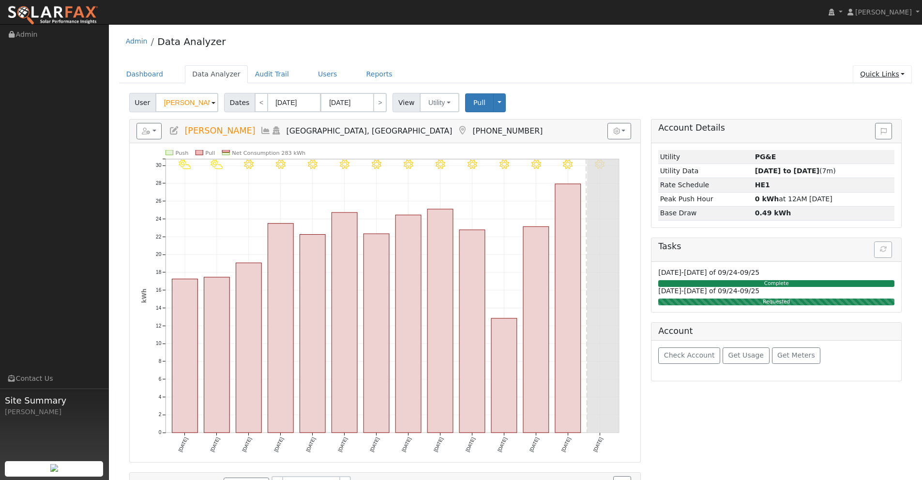
click at [882, 77] on link "Quick Links" at bounding box center [882, 74] width 59 height 18
click at [860, 129] on link "Run a Scenario Report" at bounding box center [863, 130] width 98 height 14
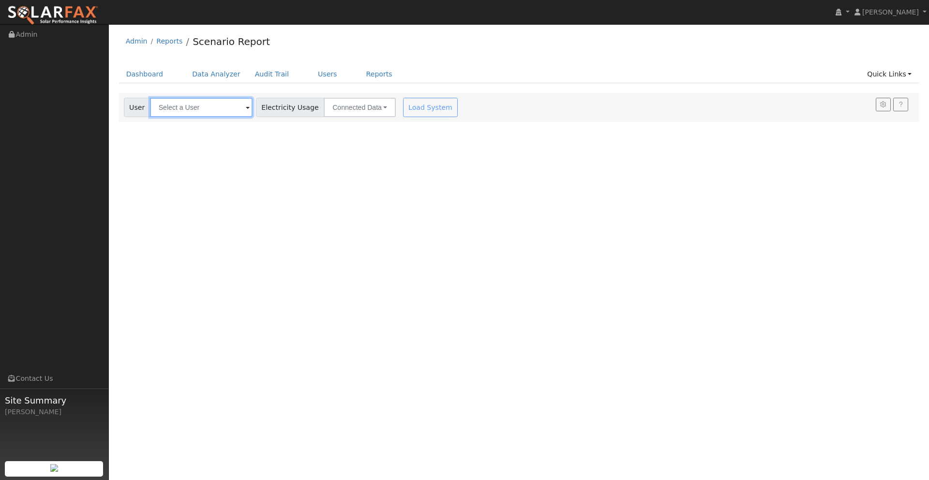
click at [190, 109] on input "text" at bounding box center [201, 107] width 103 height 19
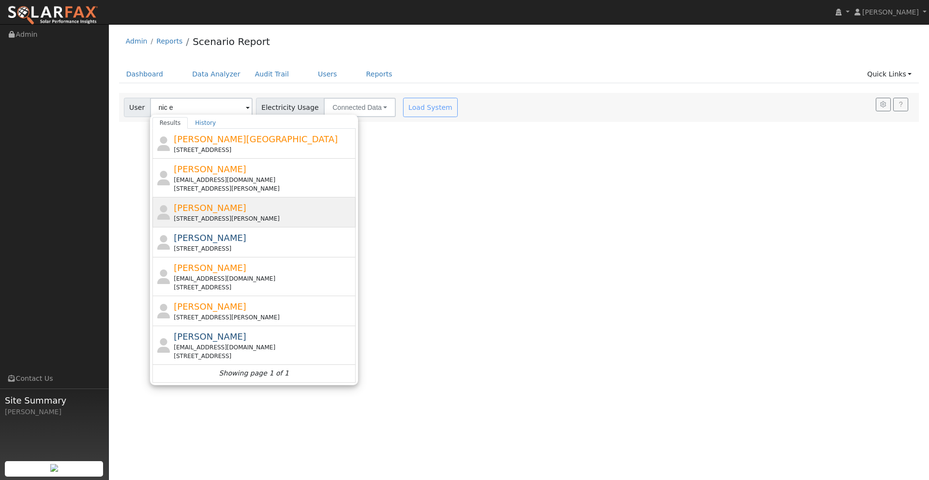
click at [199, 208] on span "[PERSON_NAME]" at bounding box center [210, 208] width 73 height 10
type input "[PERSON_NAME]"
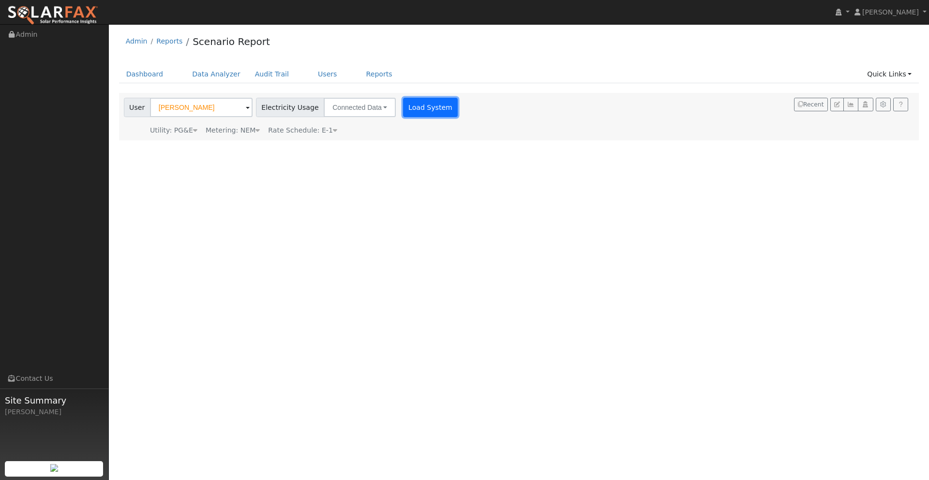
click at [416, 109] on button "Load System" at bounding box center [430, 107] width 55 height 19
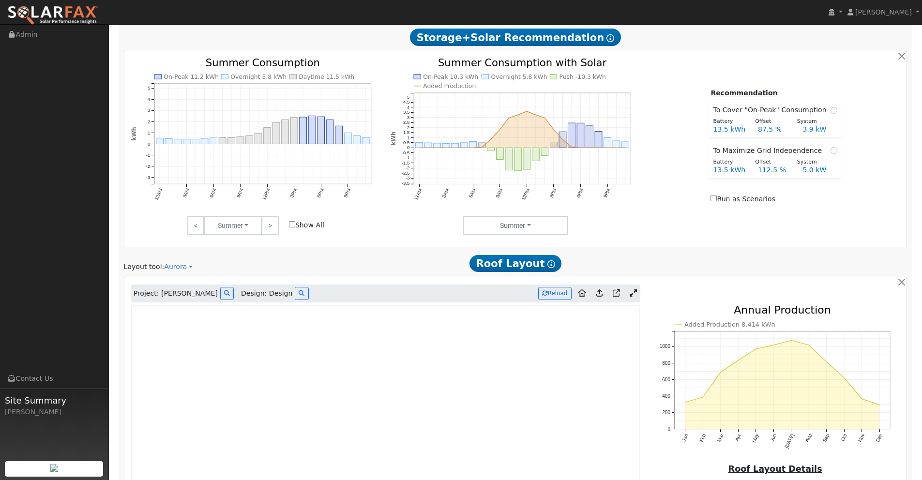
scroll to position [427, 0]
click at [599, 292] on icon at bounding box center [599, 291] width 6 height 7
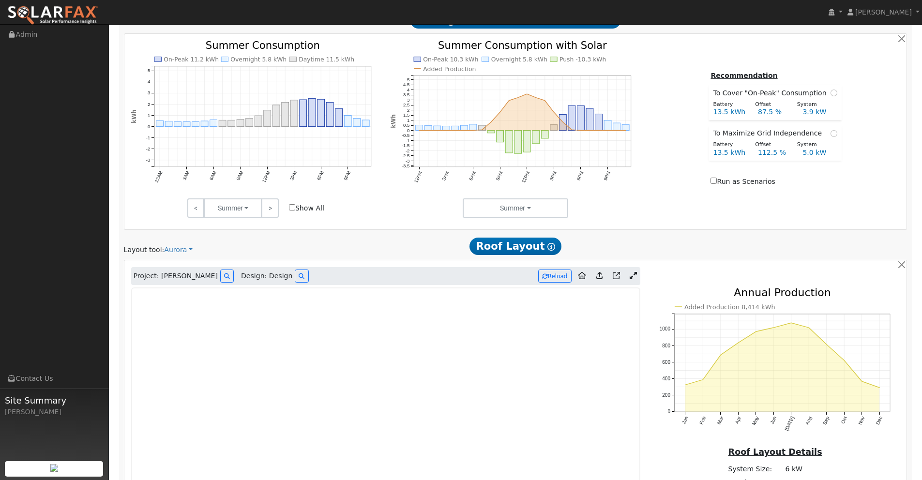
click at [600, 278] on icon at bounding box center [599, 275] width 6 height 7
click at [600, 276] on icon at bounding box center [599, 275] width 6 height 7
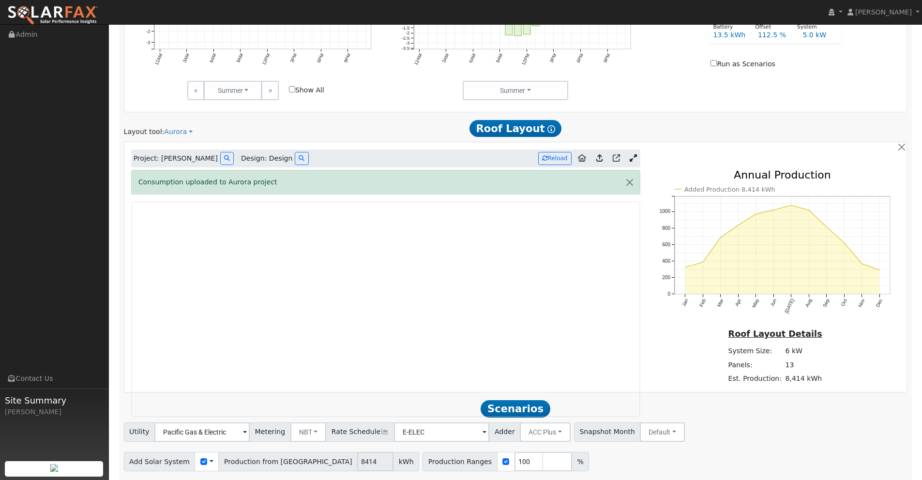
scroll to position [592, 0]
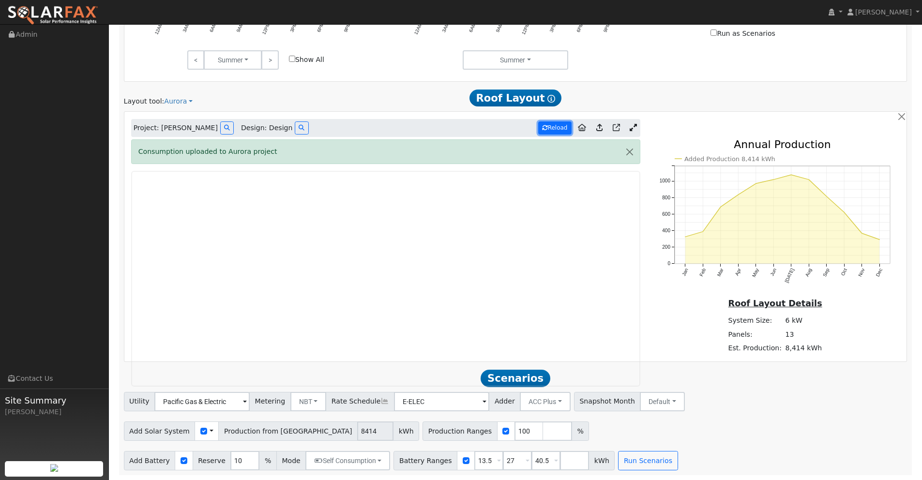
click at [557, 127] on button "Reload" at bounding box center [554, 127] width 33 height 13
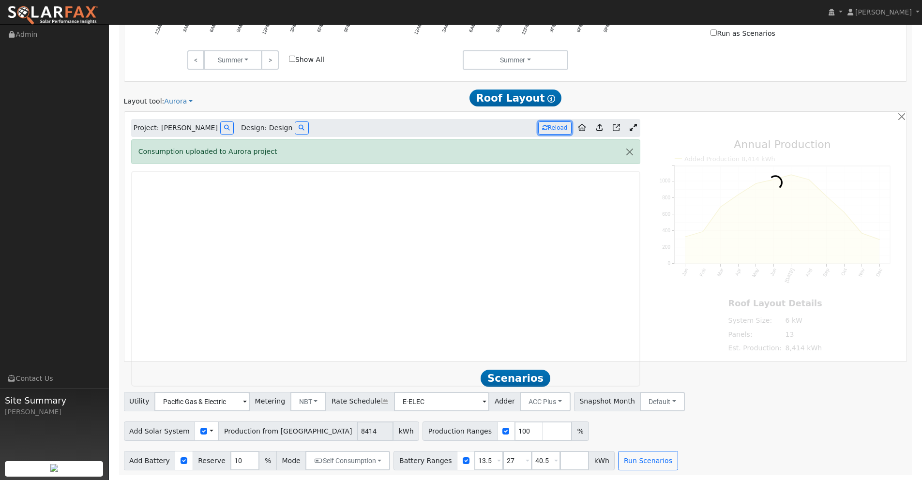
type input "9691"
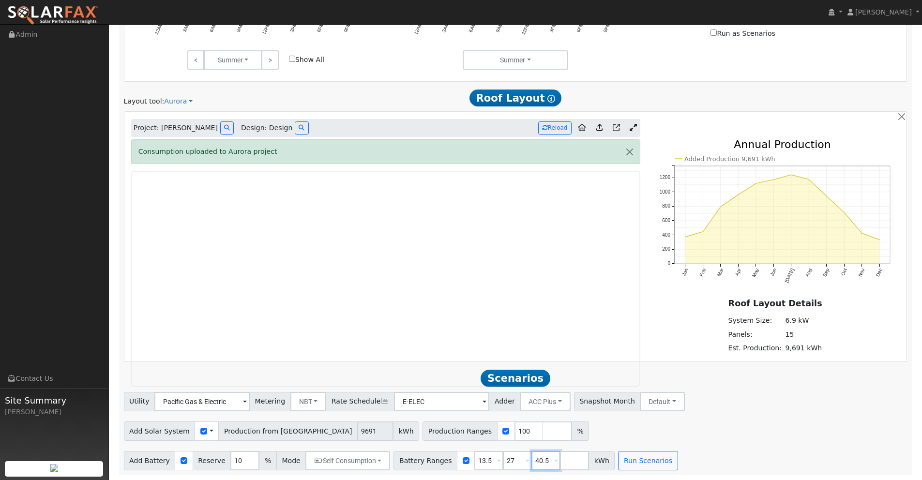
drag, startPoint x: 541, startPoint y: 460, endPoint x: 504, endPoint y: 460, distance: 36.3
click at [506, 459] on div "Battery Ranges 13.5 Overrides Reserve % Mode None None Self Consumption Peak Sa…" at bounding box center [503, 460] width 221 height 19
type input "0"
type input "13.5"
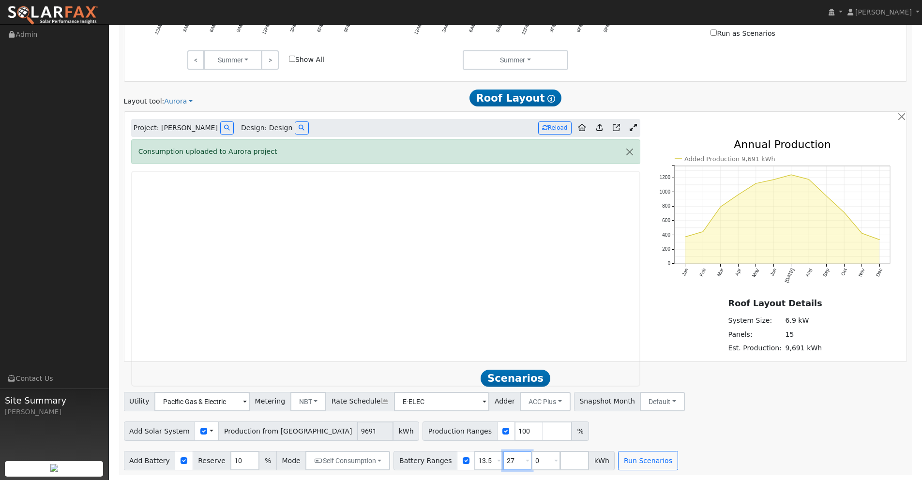
type input "27"
drag, startPoint x: 488, startPoint y: 459, endPoint x: 475, endPoint y: 459, distance: 12.6
click at [474, 459] on div "Battery Ranges 0 Overrides Reserve % Mode None None Self Consumption Peak Savin…" at bounding box center [503, 460] width 221 height 19
drag, startPoint x: 536, startPoint y: 458, endPoint x: 500, endPoint y: 458, distance: 36.3
click at [500, 458] on div "Battery Ranges 0 Overrides Reserve % Mode None None Self Consumption Peak Savin…" at bounding box center [503, 460] width 221 height 19
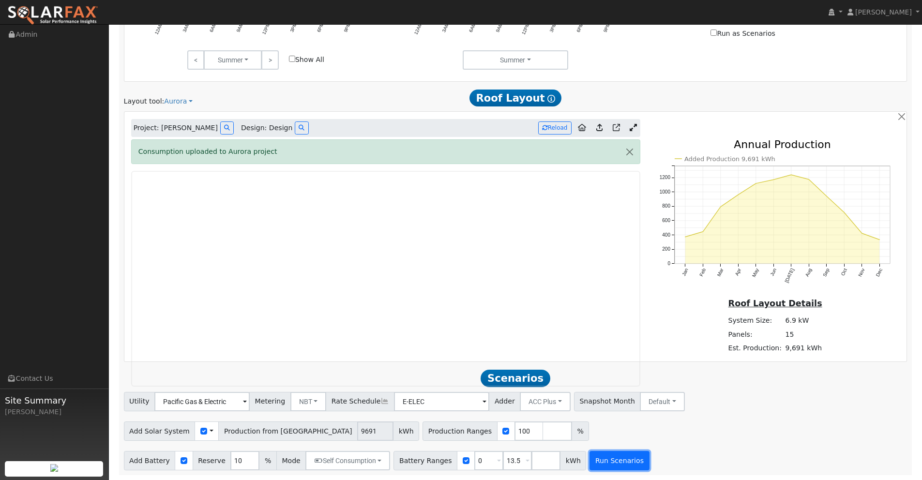
click at [605, 459] on button "Run Scenarios" at bounding box center [619, 460] width 60 height 19
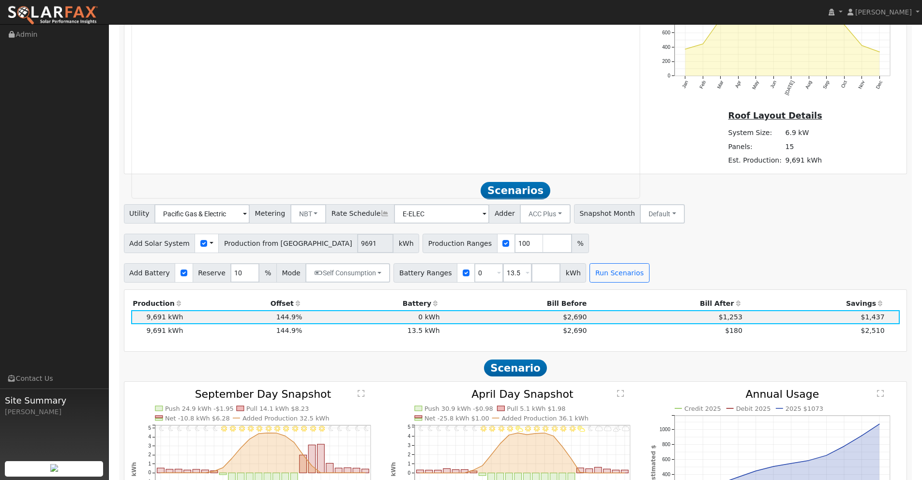
scroll to position [782, 0]
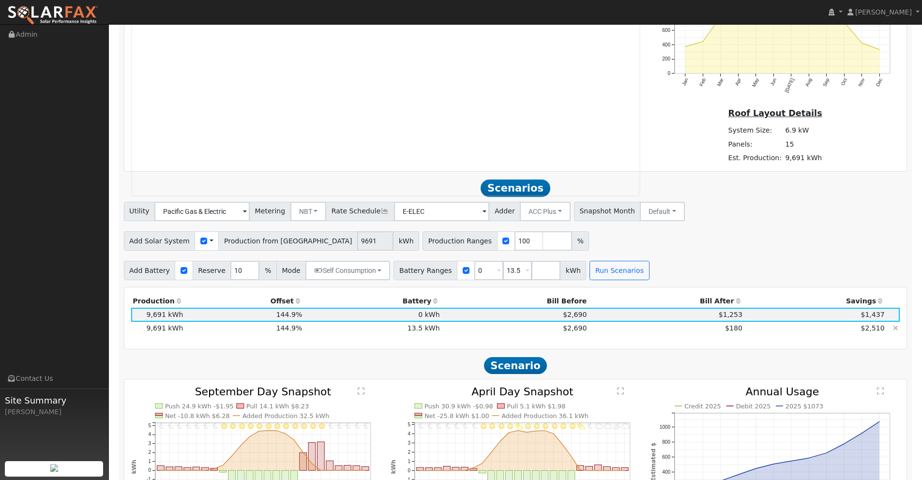
click at [695, 327] on td "$180" at bounding box center [666, 329] width 156 height 14
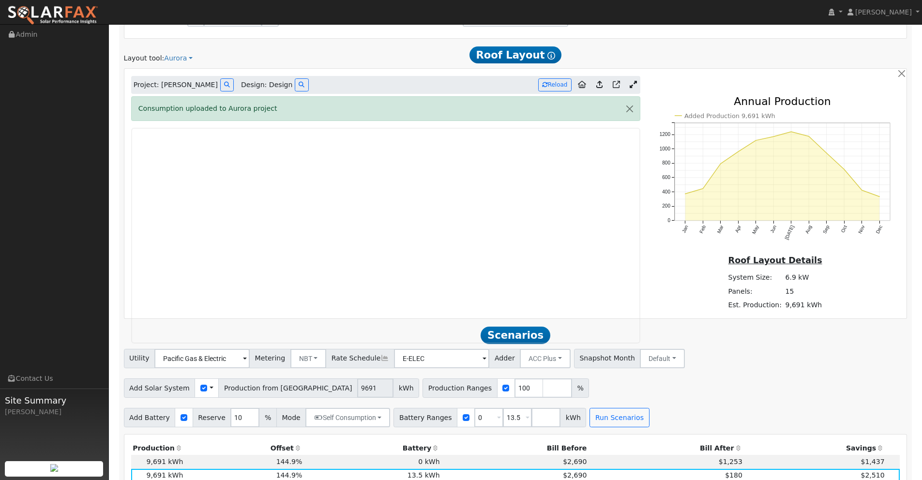
scroll to position [639, 0]
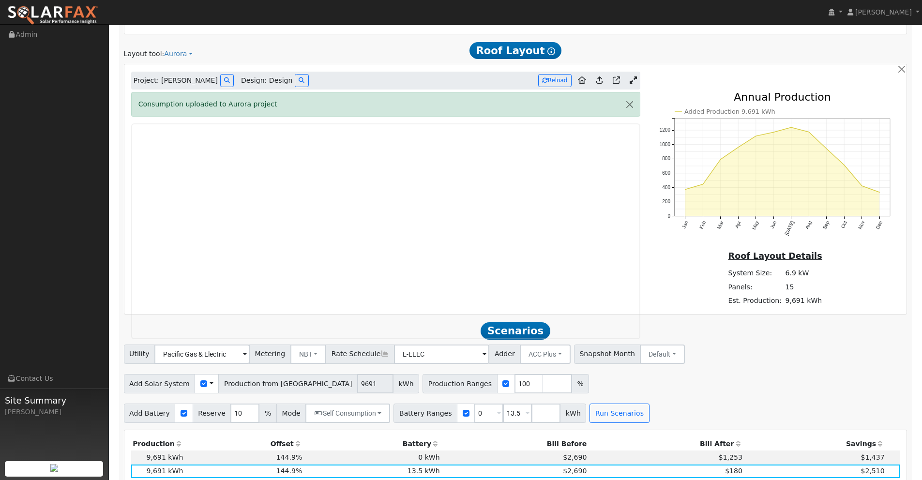
click at [635, 78] on icon at bounding box center [633, 79] width 7 height 7
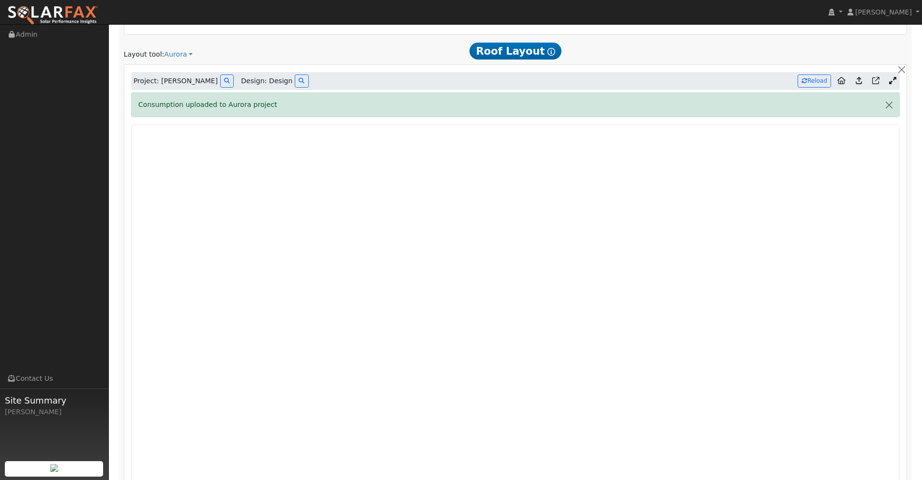
scroll to position [640, 0]
click at [299, 81] on icon at bounding box center [302, 80] width 6 height 6
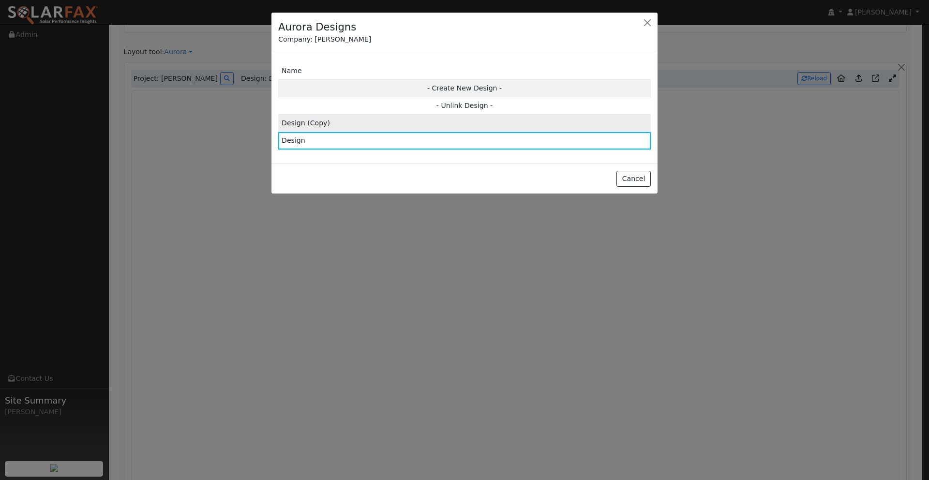
click at [403, 121] on td "Design (Copy)" at bounding box center [464, 123] width 373 height 17
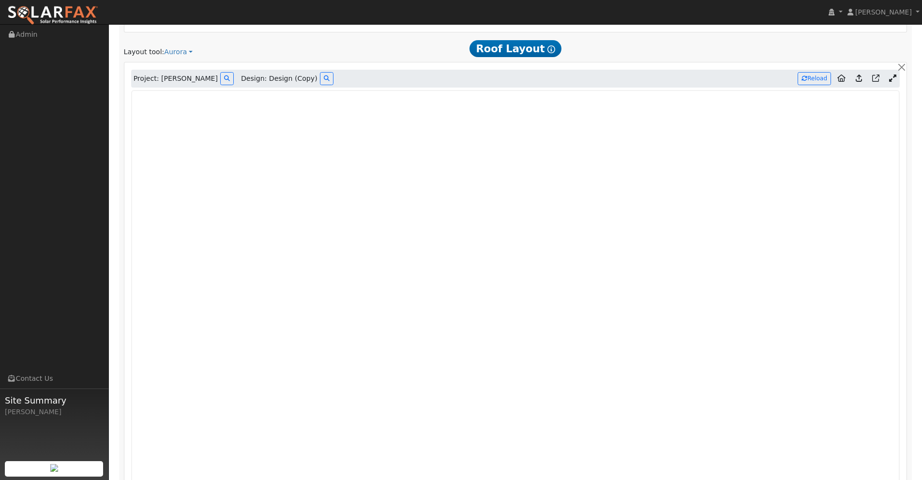
type input "9639"
click at [809, 78] on button "Reload" at bounding box center [814, 78] width 33 height 13
click at [821, 77] on button "Reload" at bounding box center [814, 78] width 33 height 13
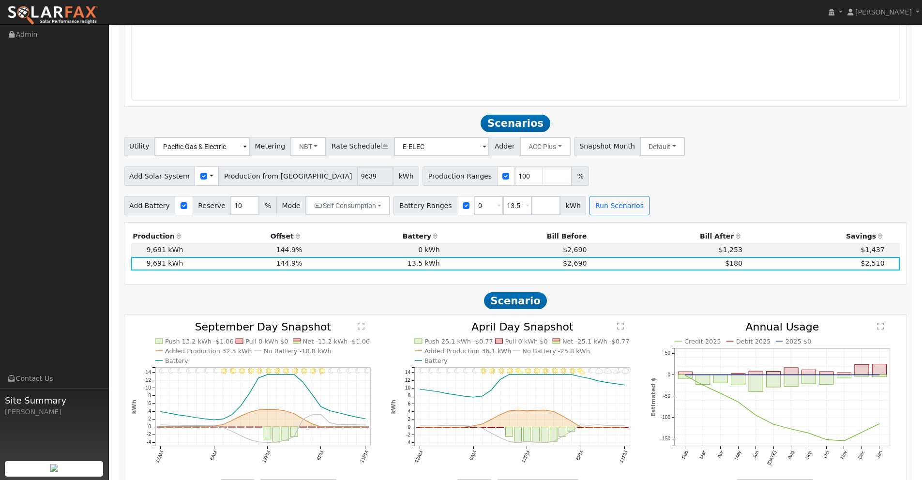
scroll to position [1148, 0]
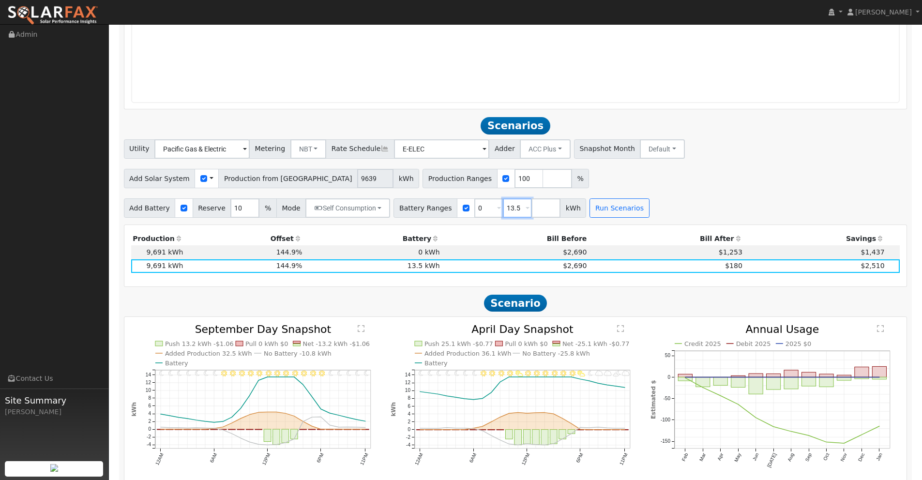
drag, startPoint x: 513, startPoint y: 210, endPoint x: 481, endPoint y: 206, distance: 32.7
click at [481, 206] on div "Battery Ranges 0 Overrides Reserve % Mode None None Self Consumption Peak Savin…" at bounding box center [489, 207] width 193 height 19
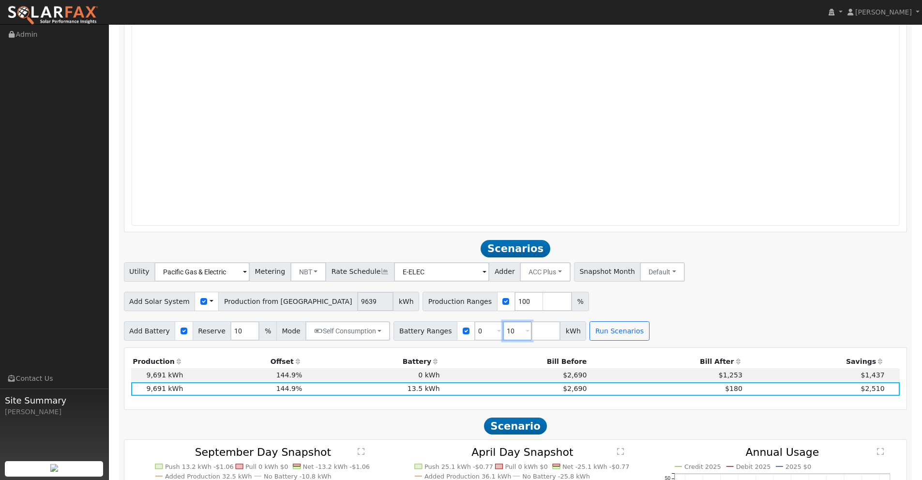
scroll to position [688, 0]
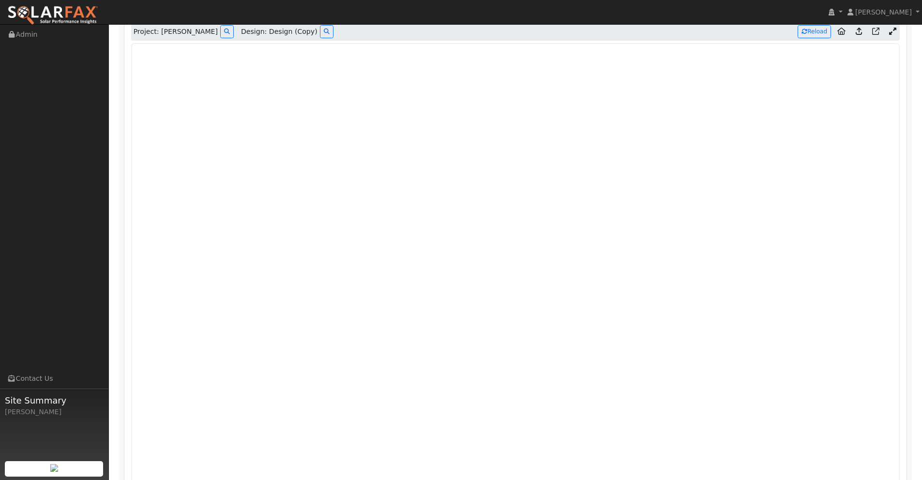
type input "10"
click at [819, 34] on button "Reload" at bounding box center [814, 31] width 33 height 13
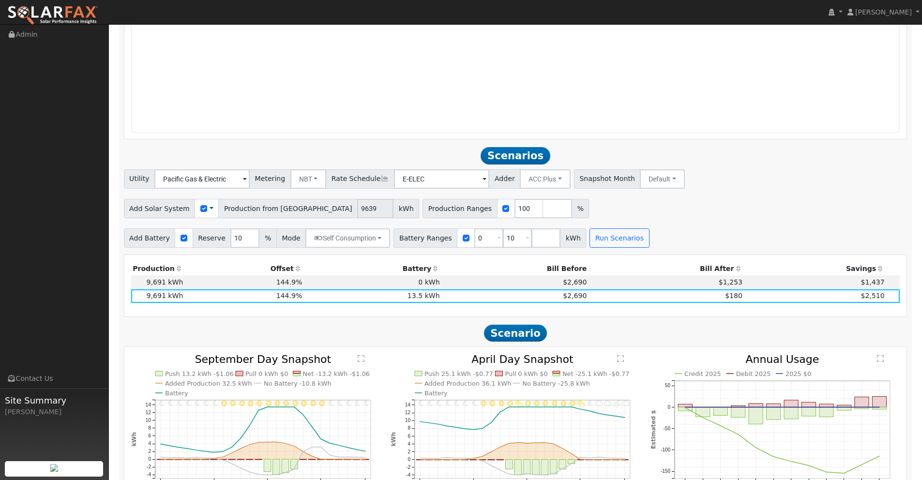
scroll to position [1133, 0]
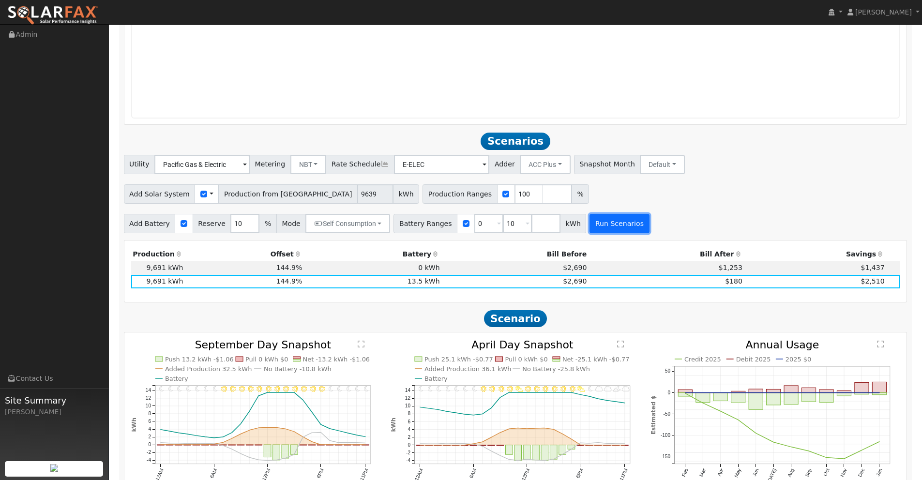
click at [601, 222] on button "Run Scenarios" at bounding box center [619, 223] width 60 height 19
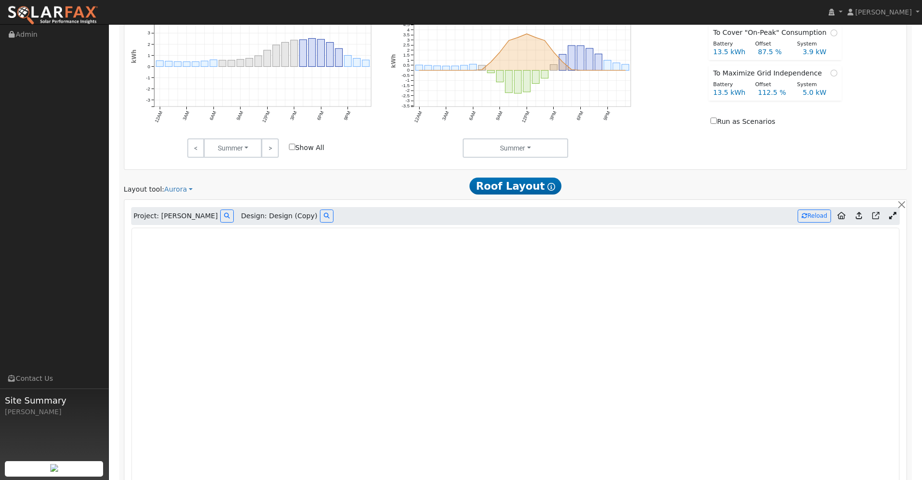
scroll to position [447, 0]
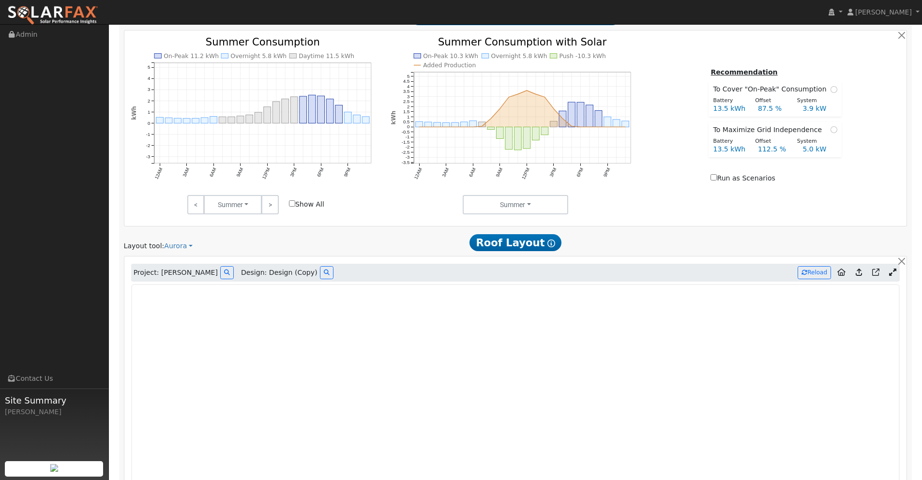
click at [892, 274] on icon at bounding box center [892, 272] width 7 height 7
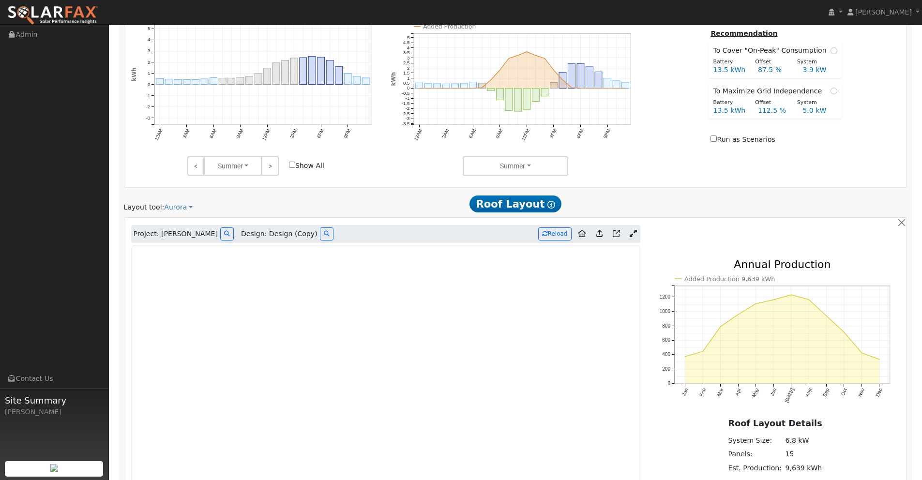
scroll to position [486, 0]
click at [601, 234] on icon at bounding box center [599, 232] width 6 height 7
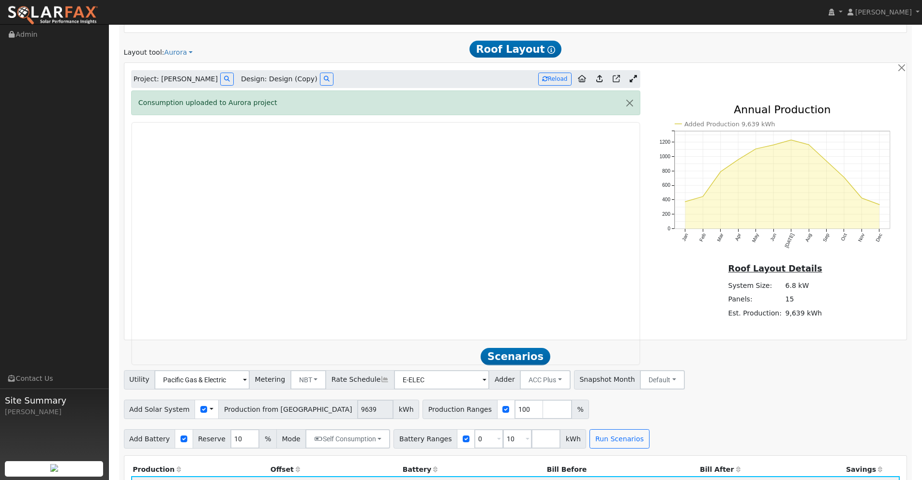
scroll to position [638, 0]
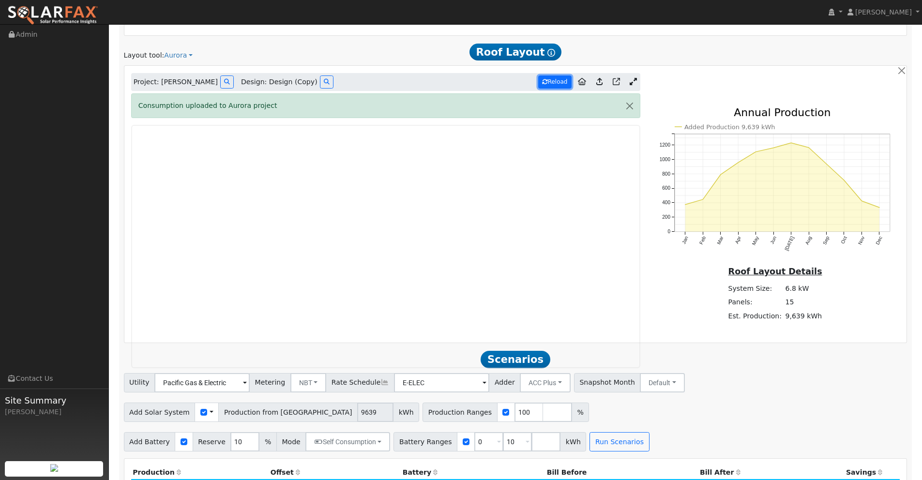
click at [554, 82] on button "Reload" at bounding box center [554, 81] width 33 height 13
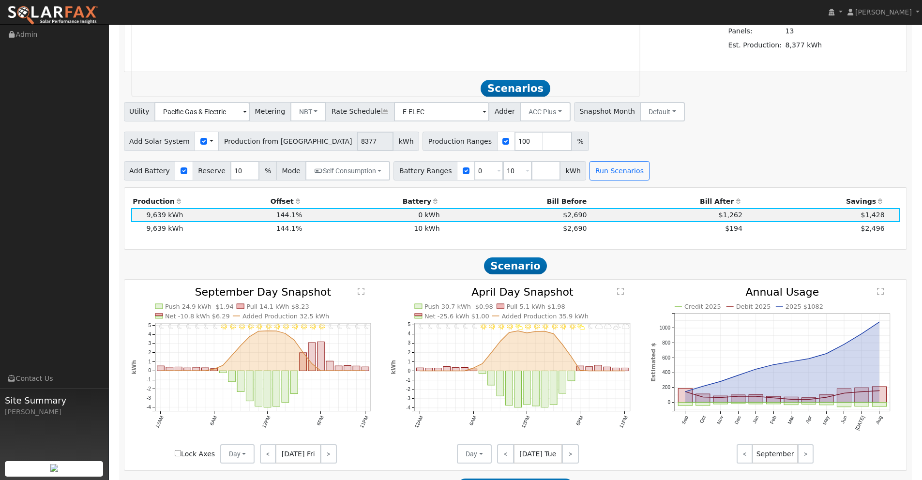
scroll to position [911, 0]
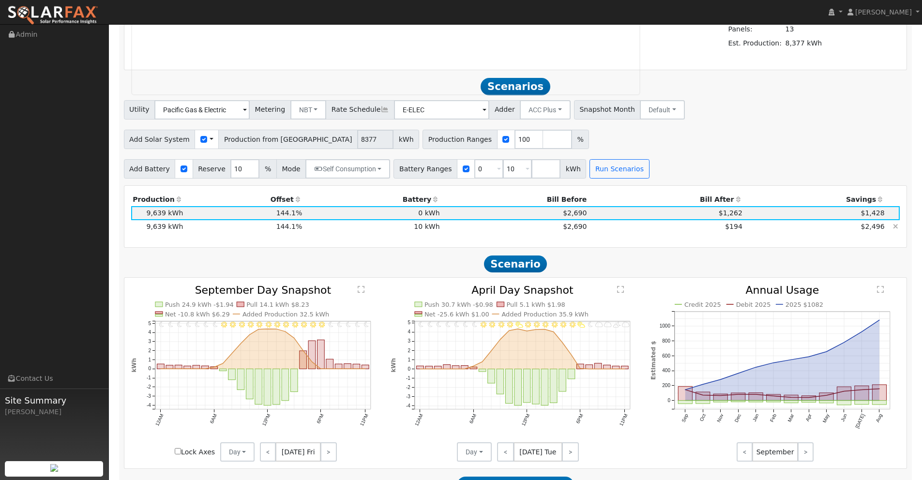
click at [666, 227] on td "$194" at bounding box center [666, 227] width 156 height 14
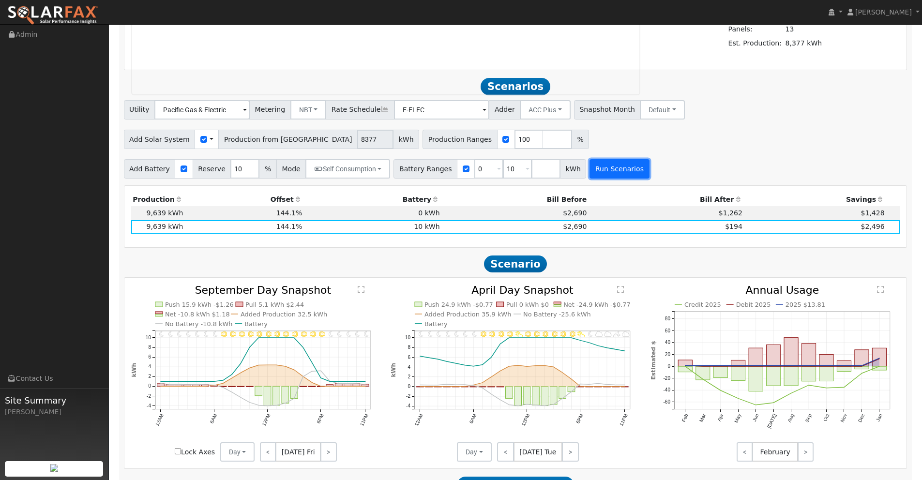
click at [606, 172] on button "Run Scenarios" at bounding box center [619, 168] width 60 height 19
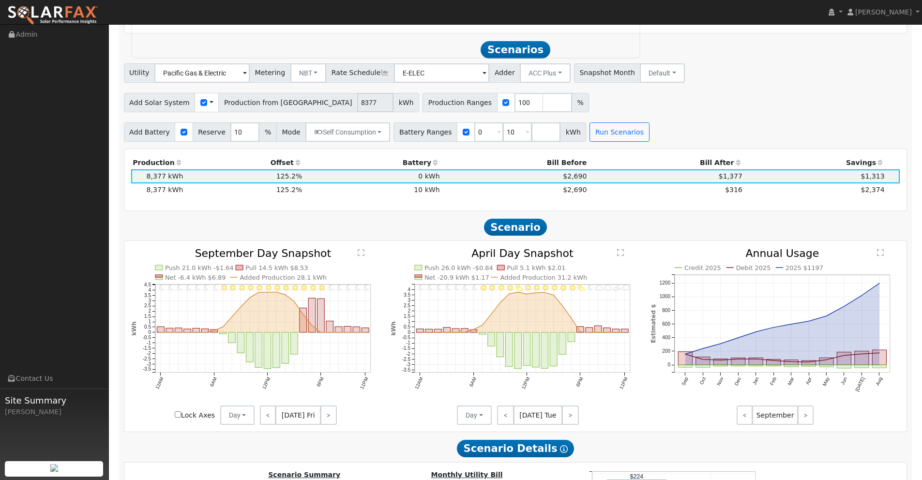
scroll to position [960, 0]
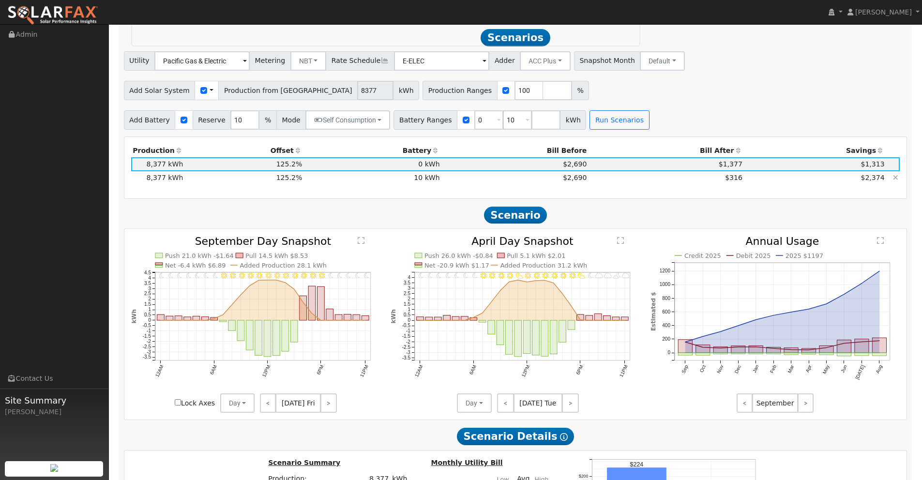
click at [682, 178] on td "$316" at bounding box center [666, 178] width 156 height 14
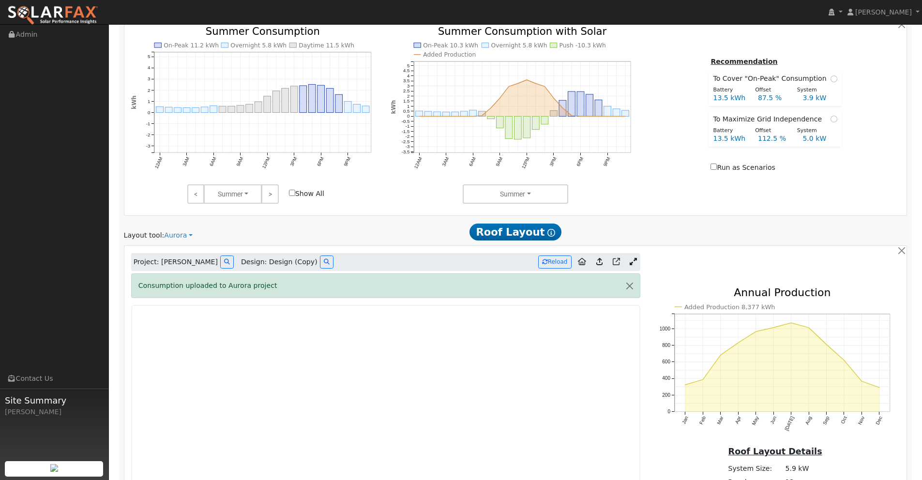
scroll to position [495, 0]
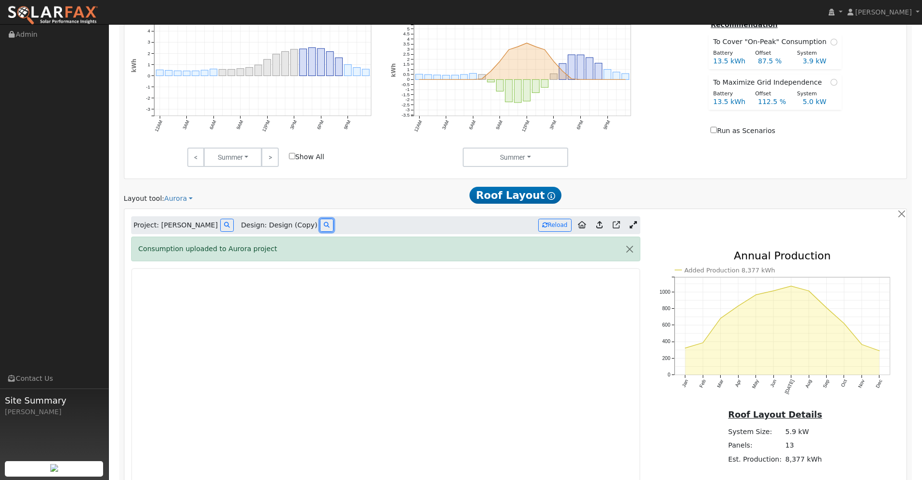
click at [324, 225] on icon at bounding box center [327, 225] width 6 height 6
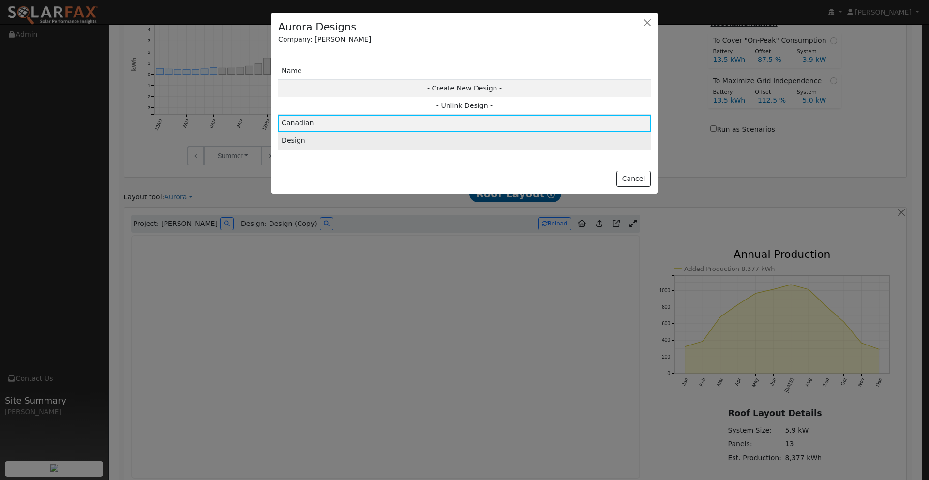
click at [422, 141] on td "Design" at bounding box center [464, 140] width 373 height 17
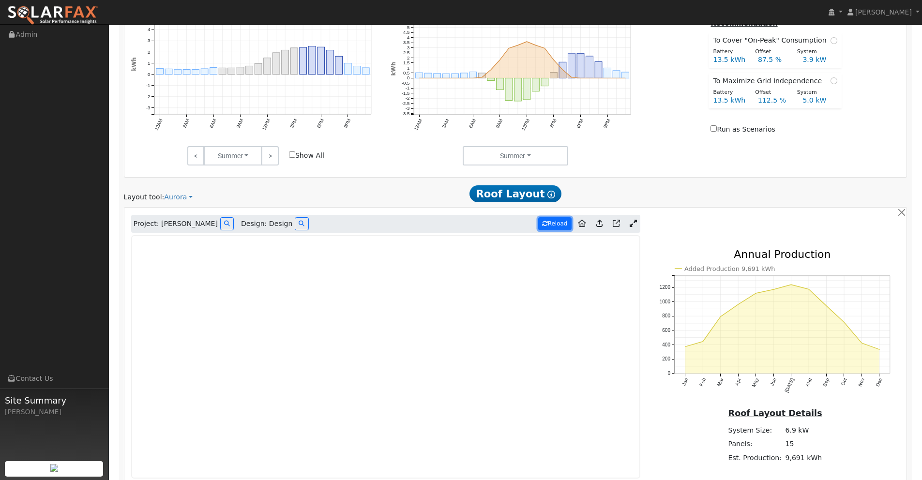
click at [555, 224] on button "Reload" at bounding box center [554, 223] width 33 height 13
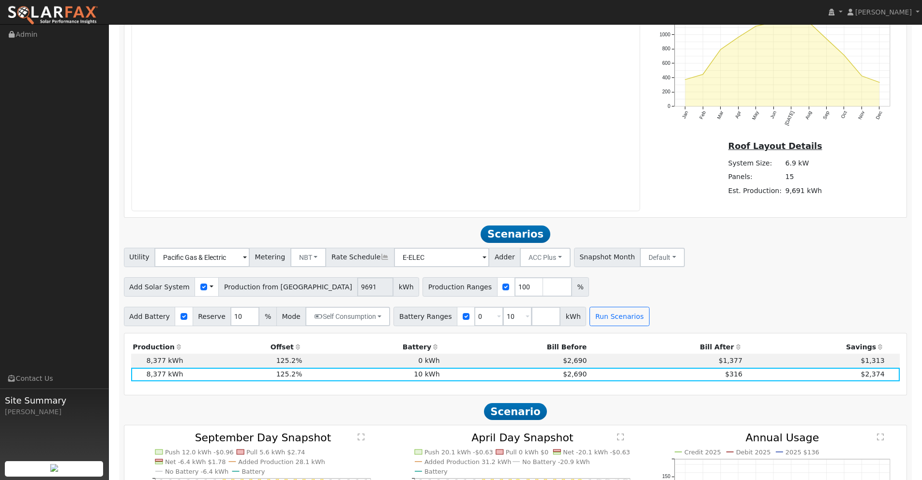
scroll to position [765, 0]
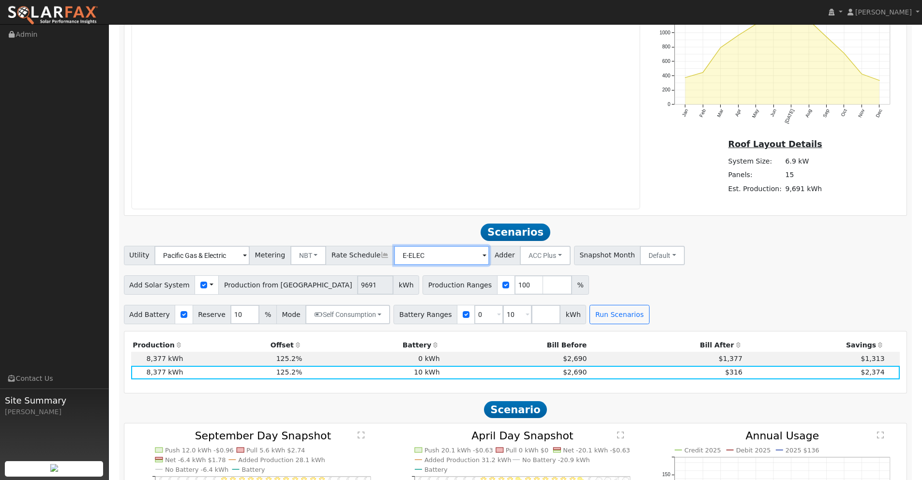
drag, startPoint x: 449, startPoint y: 247, endPoint x: 454, endPoint y: 240, distance: 9.7
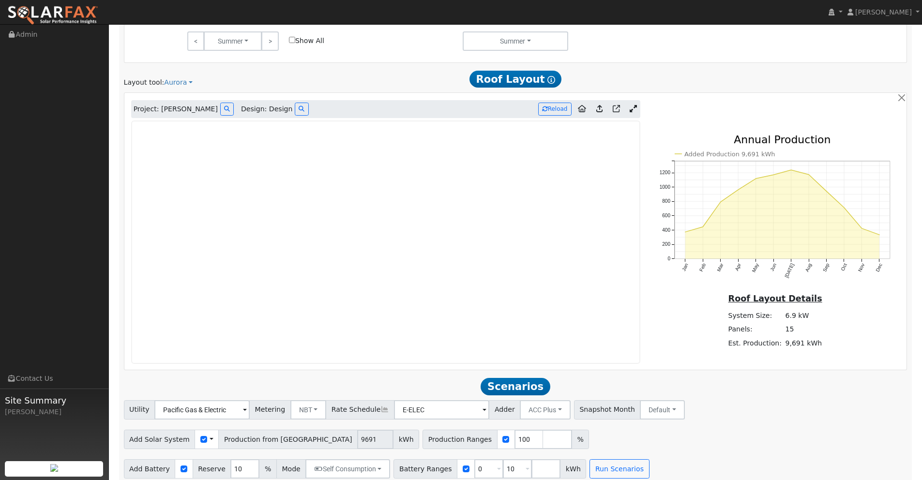
scroll to position [621, 0]
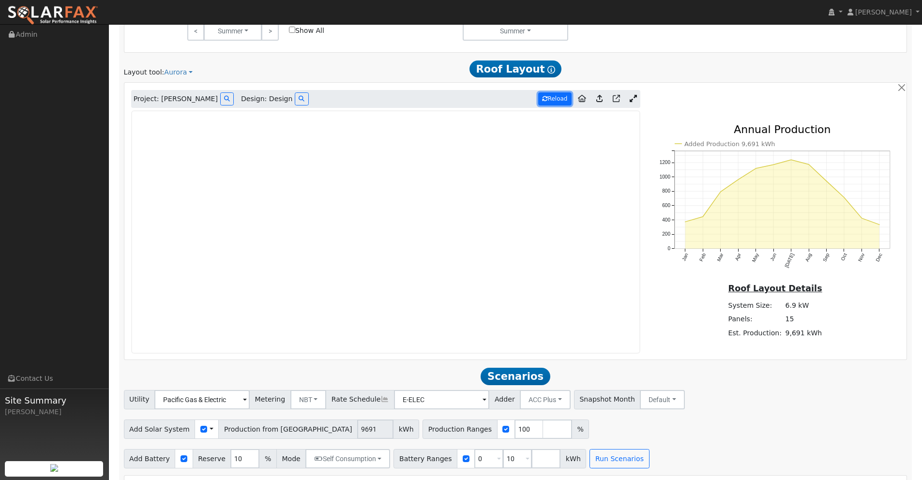
click at [557, 98] on button "Reload" at bounding box center [554, 98] width 33 height 13
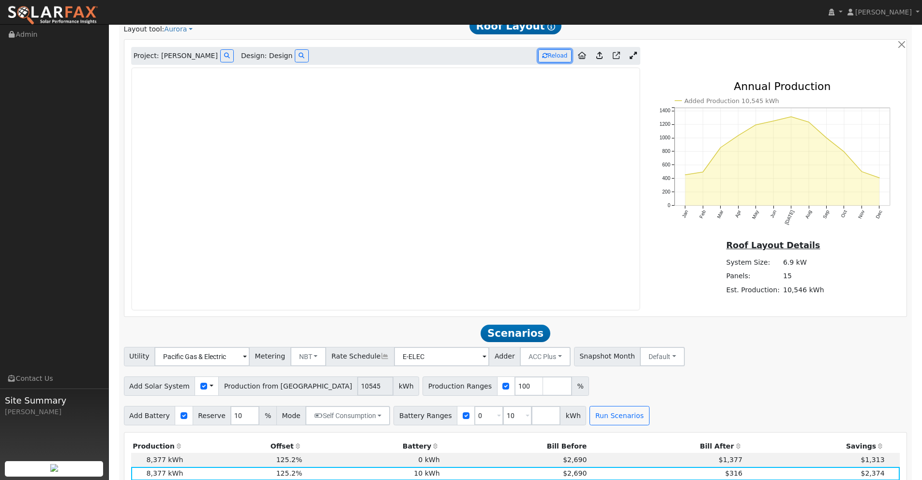
scroll to position [654, 0]
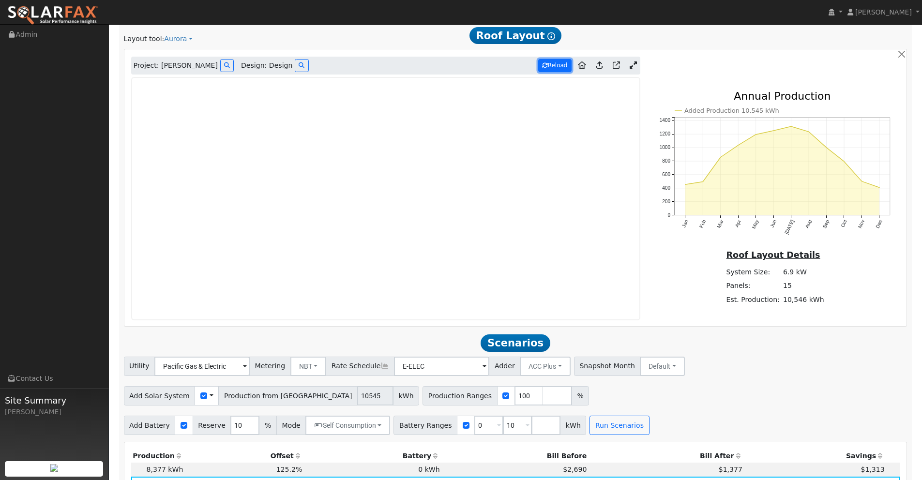
click at [550, 65] on button "Reload" at bounding box center [554, 65] width 33 height 13
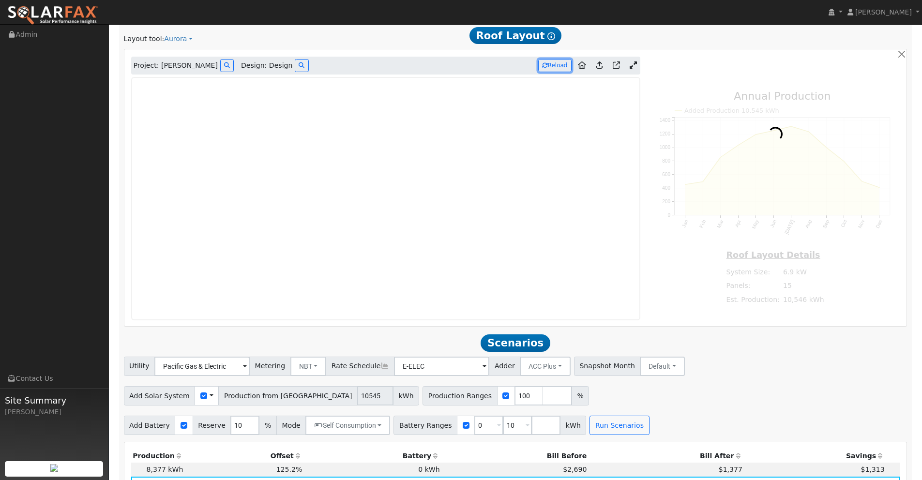
type input "10561"
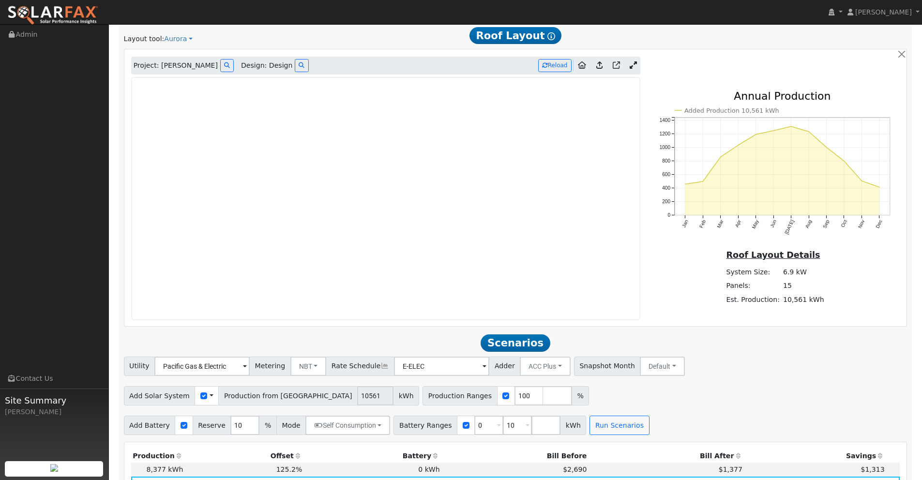
drag, startPoint x: 921, startPoint y: 209, endPoint x: 929, endPoint y: 207, distance: 8.1
click at [922, 208] on html "installed Dayne Litchfield Dayne Litchfield Profile My Company Help Center Term…" at bounding box center [461, 240] width 922 height 1788
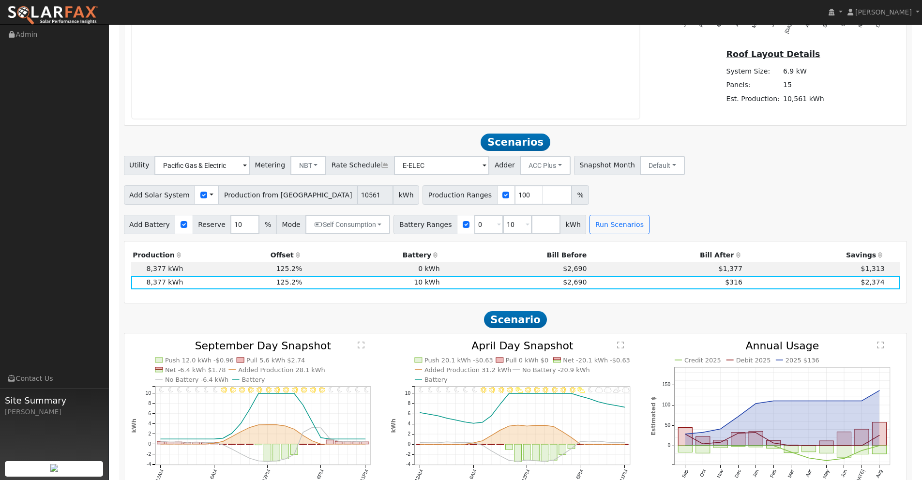
scroll to position [858, 0]
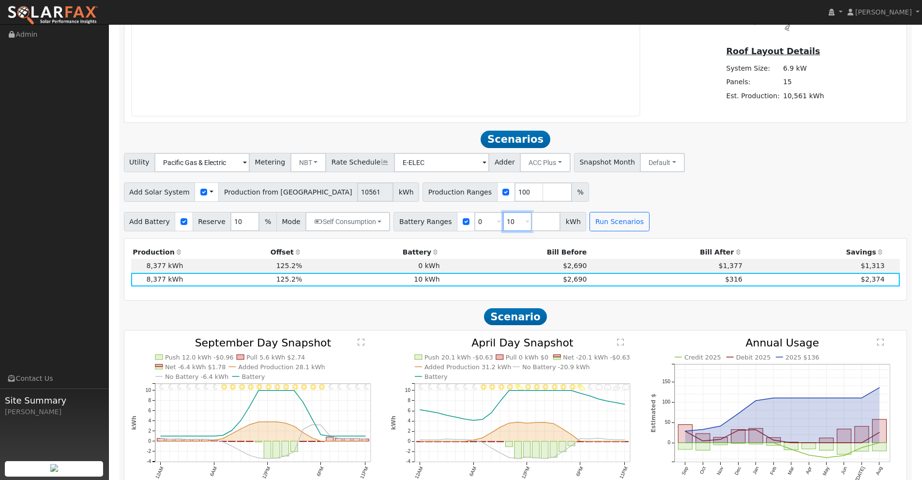
click at [511, 223] on input "10" at bounding box center [517, 221] width 29 height 19
type input "13.5"
click at [613, 223] on button "Run Scenarios" at bounding box center [619, 221] width 60 height 19
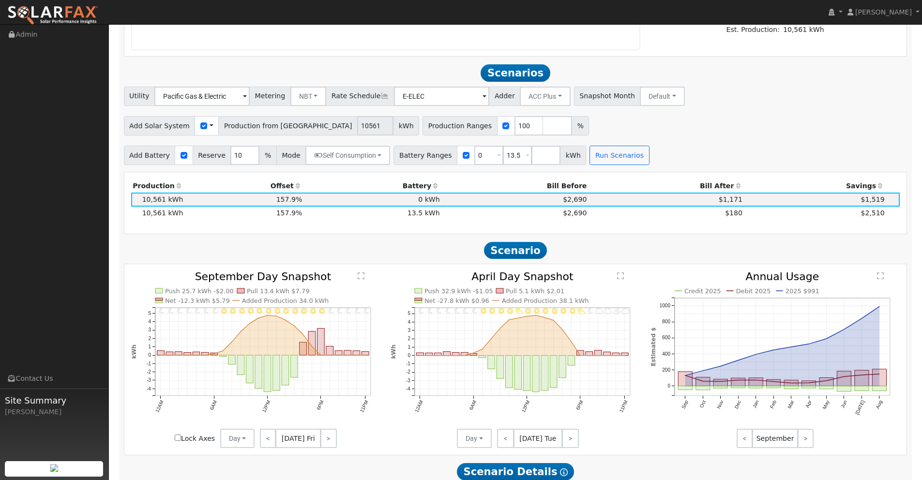
scroll to position [960, 0]
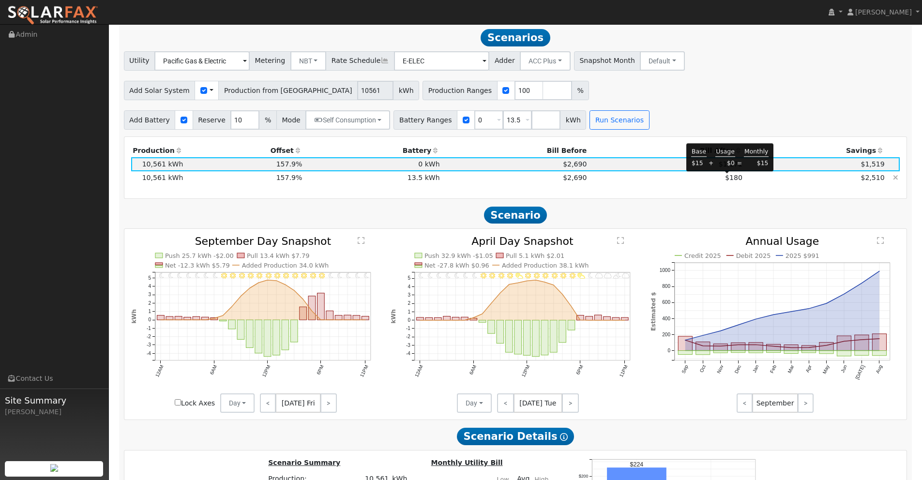
click at [725, 181] on span "$180" at bounding box center [733, 178] width 17 height 8
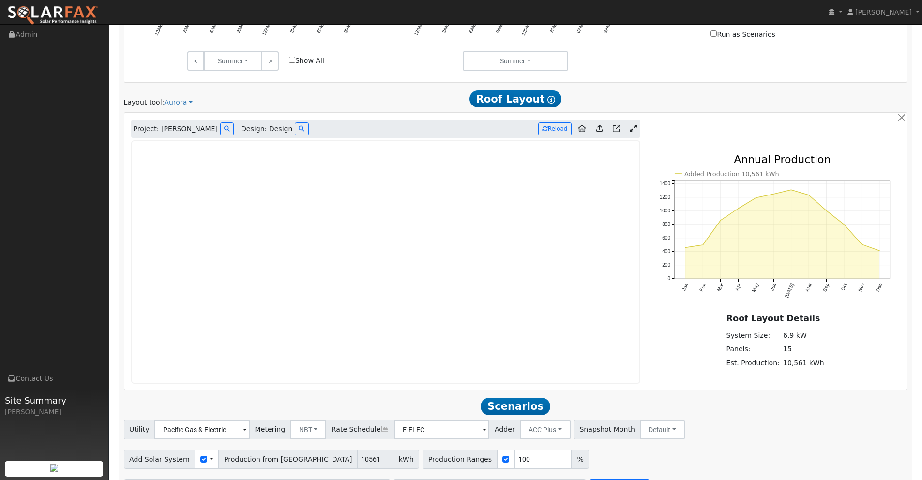
scroll to position [593, 0]
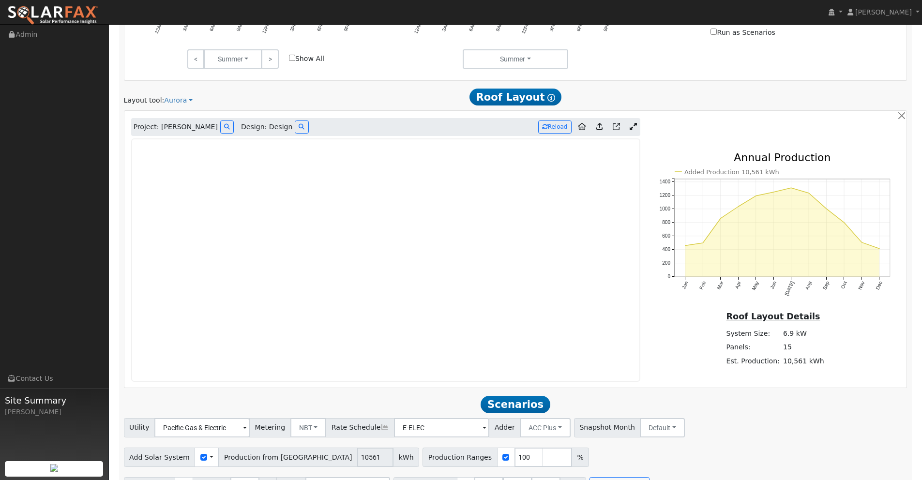
click at [633, 126] on icon at bounding box center [633, 126] width 7 height 7
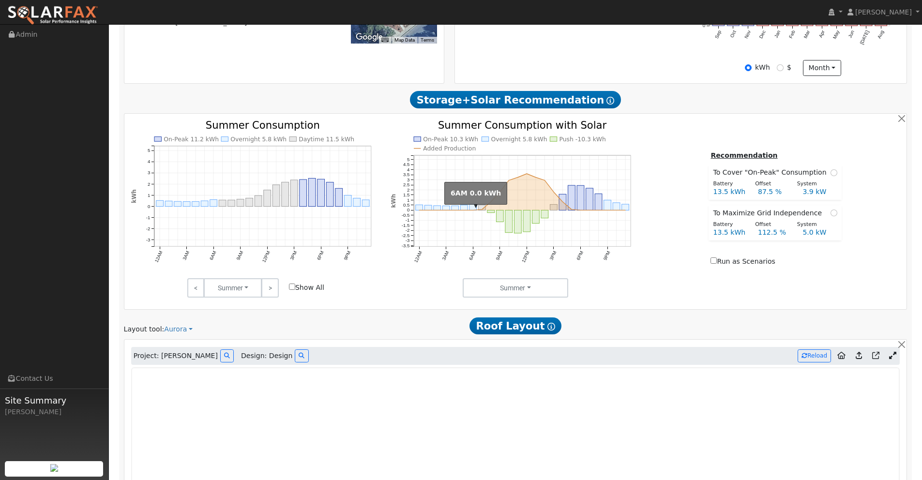
scroll to position [0, 0]
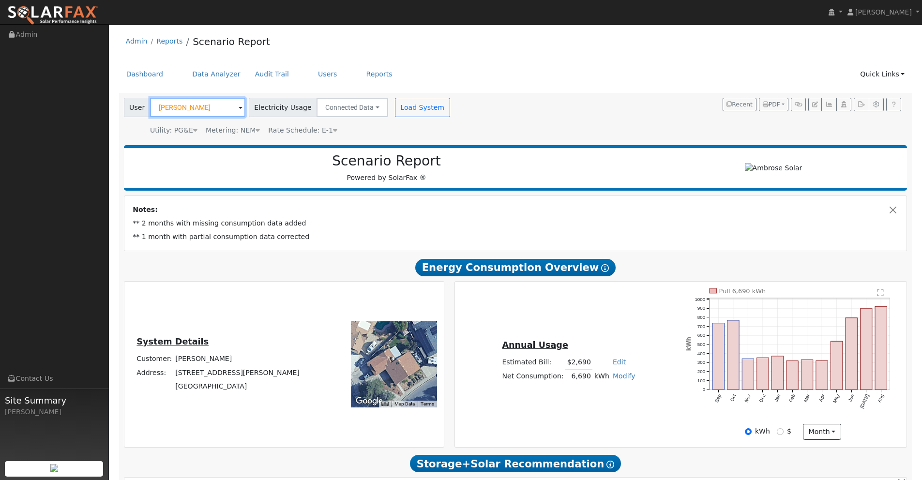
click at [211, 108] on input "[PERSON_NAME]" at bounding box center [197, 107] width 95 height 19
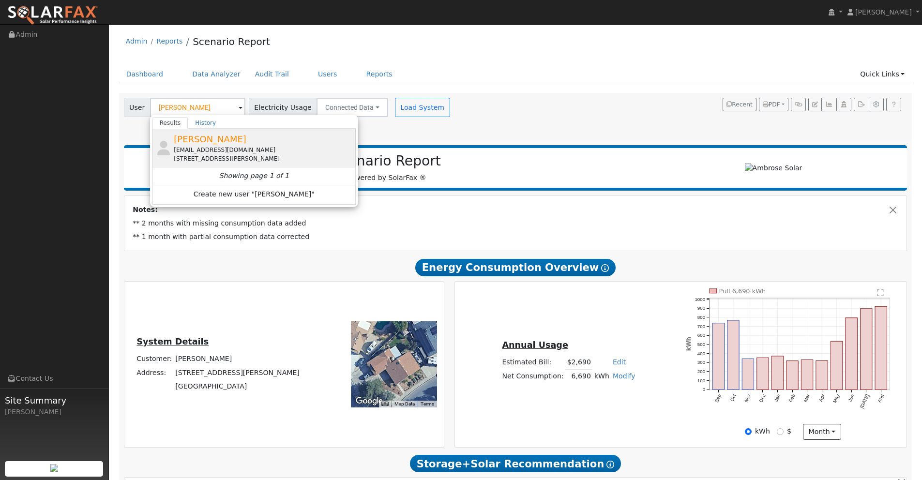
click at [202, 143] on span "Gary Glass" at bounding box center [210, 139] width 73 height 10
type input "Gary Glass"
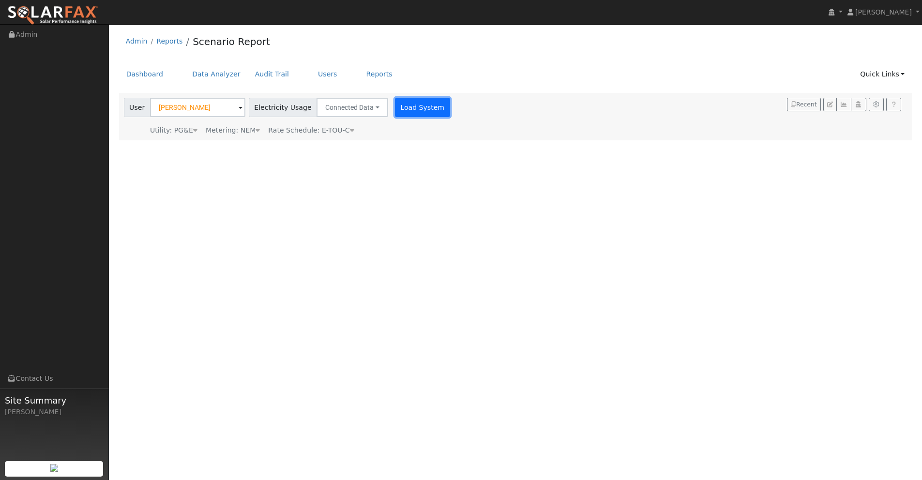
click at [409, 103] on button "Load System" at bounding box center [422, 107] width 55 height 19
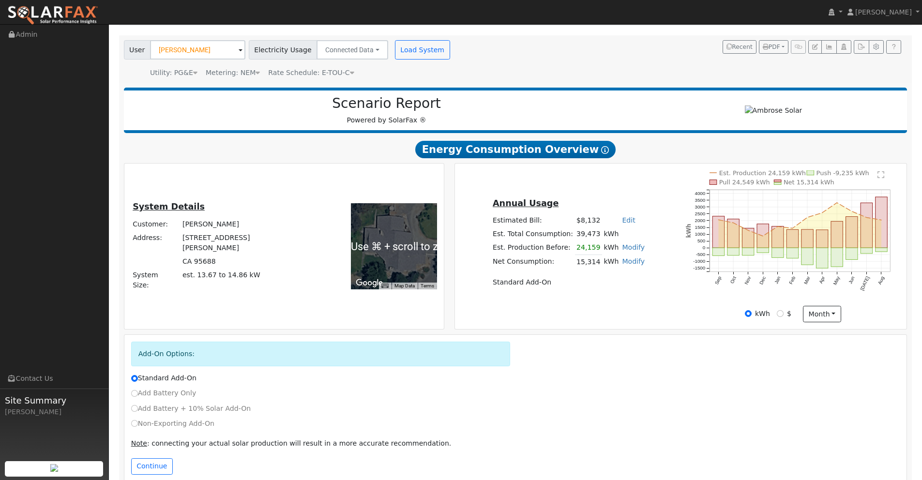
scroll to position [74, 0]
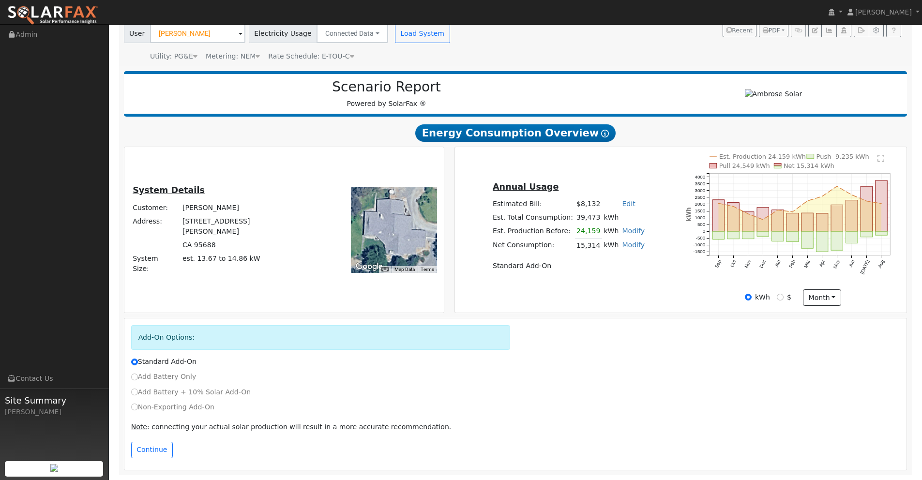
click at [167, 410] on label "Non-Exporting Add-On" at bounding box center [172, 407] width 83 height 10
click at [138, 410] on input "Non-Exporting Add-On" at bounding box center [134, 407] width 7 height 7
radio input "true"
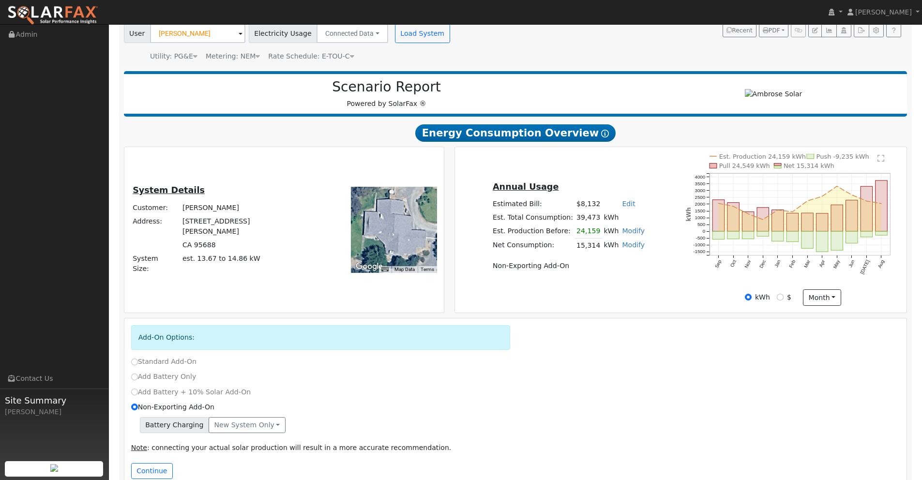
click at [137, 362] on label "Standard Add-On" at bounding box center [163, 362] width 65 height 10
click at [137, 362] on input "Standard Add-On" at bounding box center [134, 362] width 7 height 7
radio input "true"
radio input "false"
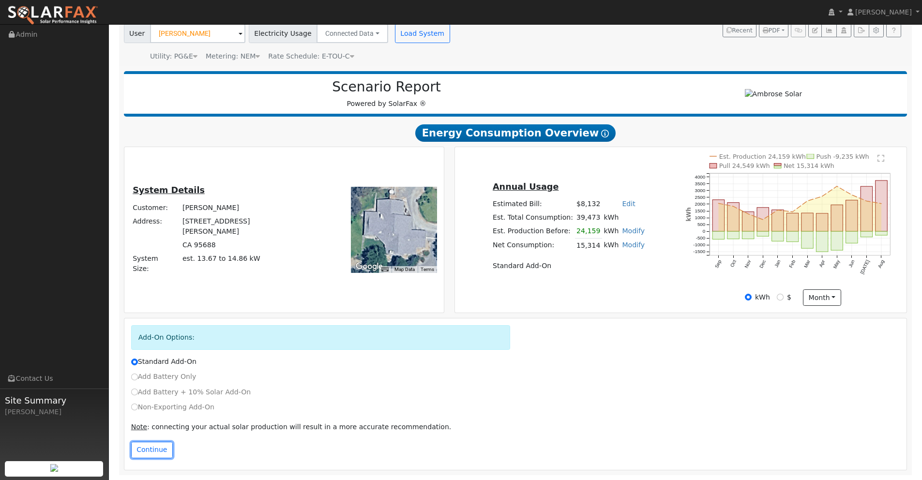
click at [158, 448] on button "Continue" at bounding box center [152, 450] width 42 height 16
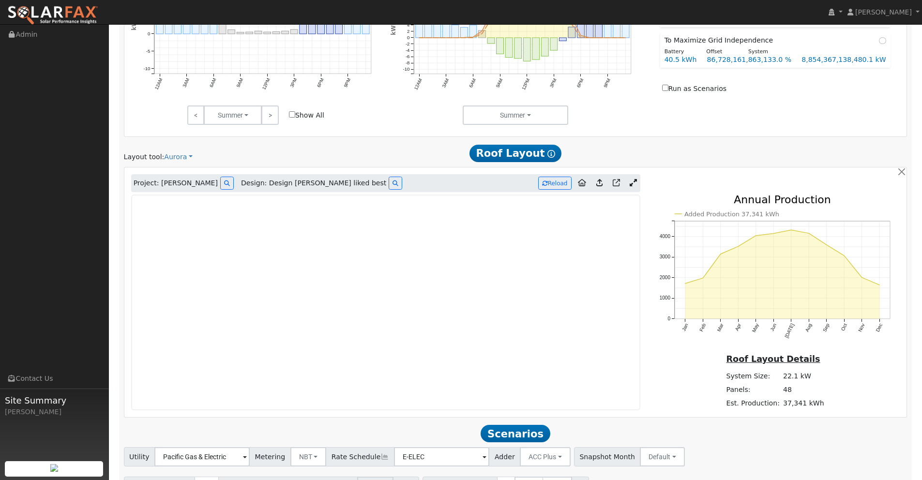
scroll to position [613, 0]
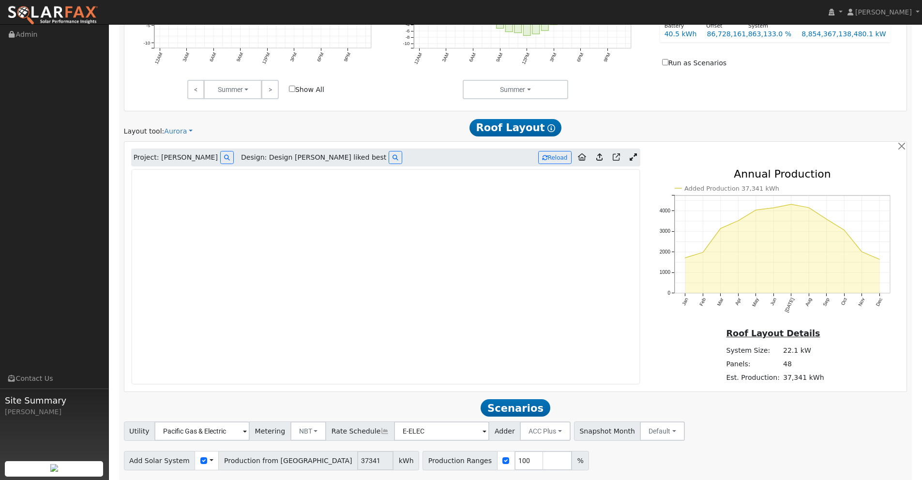
click at [635, 157] on icon at bounding box center [633, 156] width 7 height 7
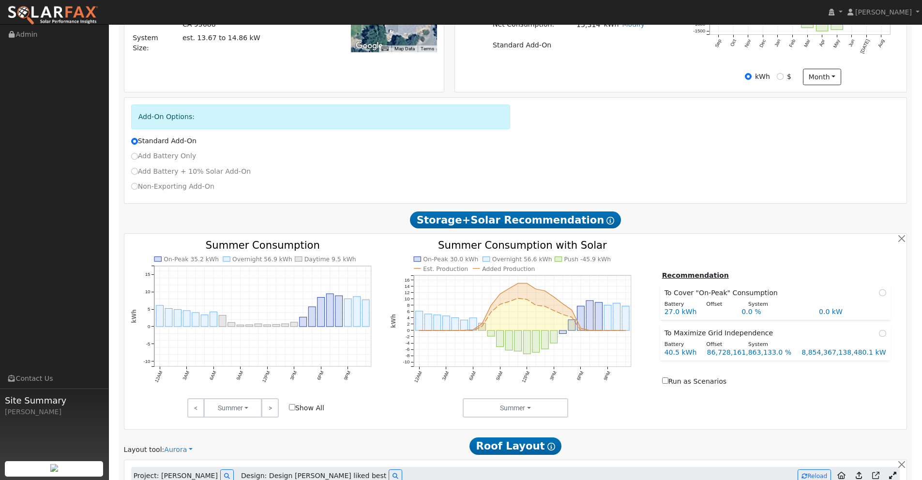
scroll to position [0, 0]
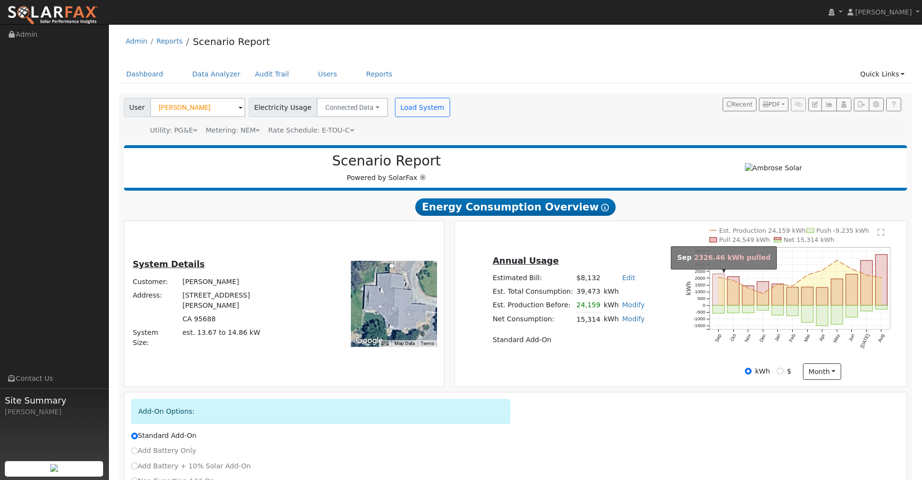
click at [716, 295] on rect "onclick=""" at bounding box center [718, 289] width 12 height 31
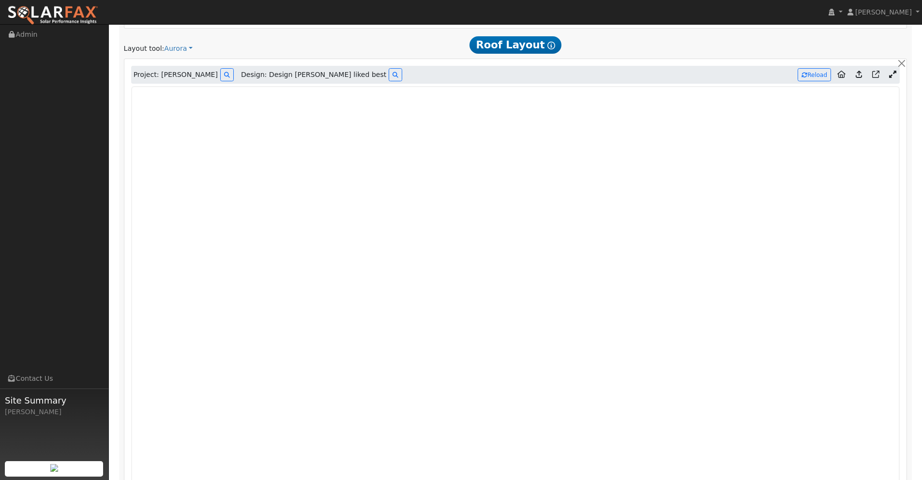
scroll to position [755, 0]
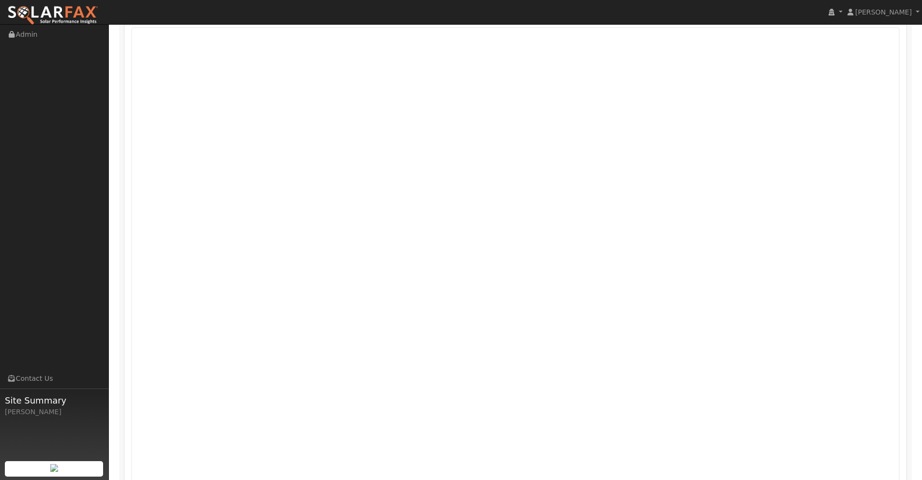
click at [906, 221] on div "Project: Gary Glass Design: Design Gary liked best Reload Added Production 37,3…" at bounding box center [515, 249] width 783 height 499
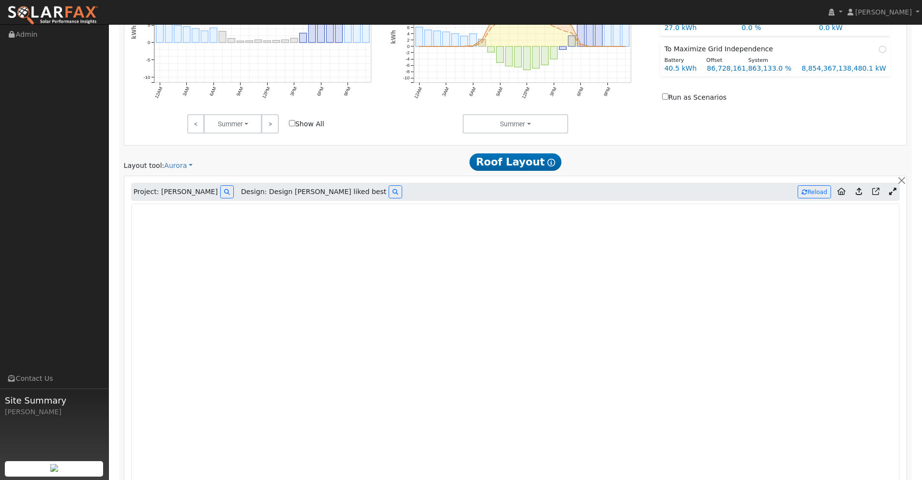
click at [894, 193] on icon at bounding box center [892, 191] width 7 height 7
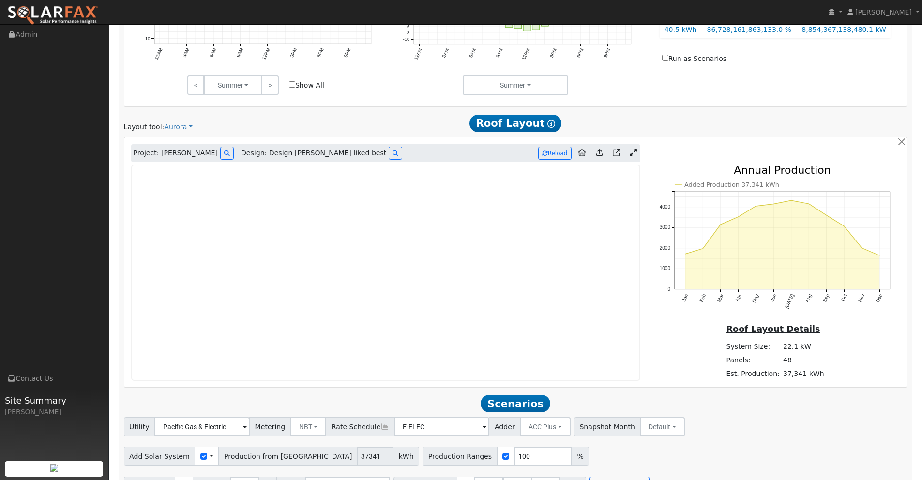
scroll to position [643, 0]
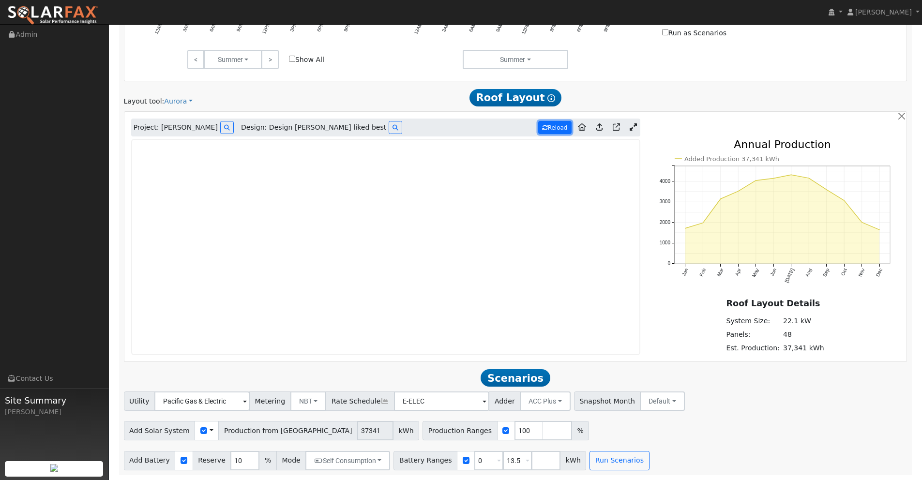
click at [550, 125] on button "Reload" at bounding box center [554, 127] width 33 height 13
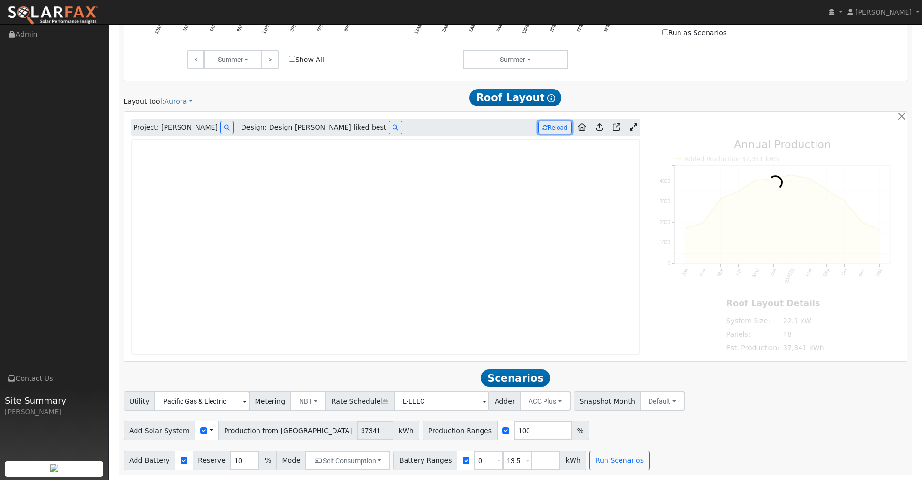
type input "40113"
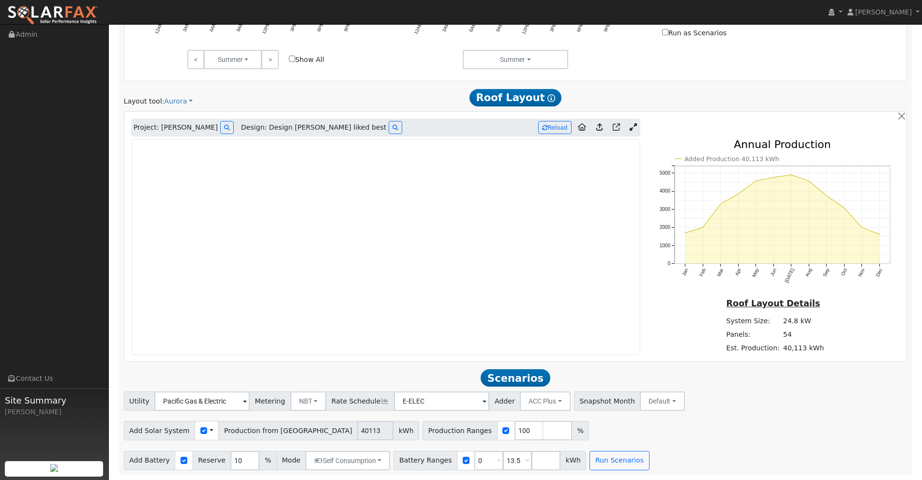
click at [632, 129] on icon at bounding box center [633, 126] width 7 height 7
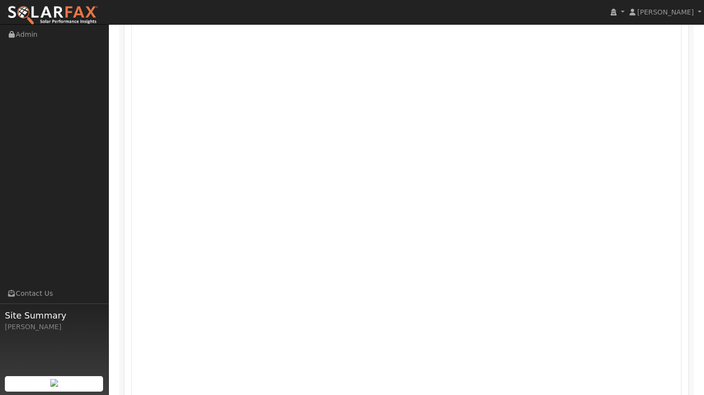
scroll to position [894, 0]
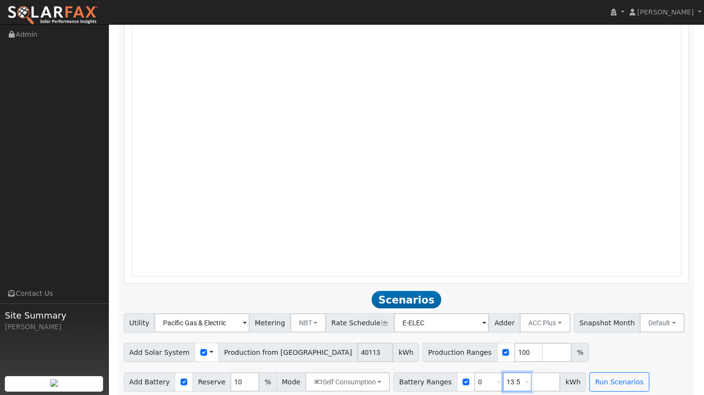
drag, startPoint x: 513, startPoint y: 377, endPoint x: 465, endPoint y: 370, distance: 48.5
click at [464, 372] on div "Battery Ranges 0 Overrides Reserve % Mode None None Self Consumption Peak Savin…" at bounding box center [489, 381] width 193 height 19
type input "67.5"
click at [613, 377] on button "Run Scenarios" at bounding box center [619, 381] width 60 height 19
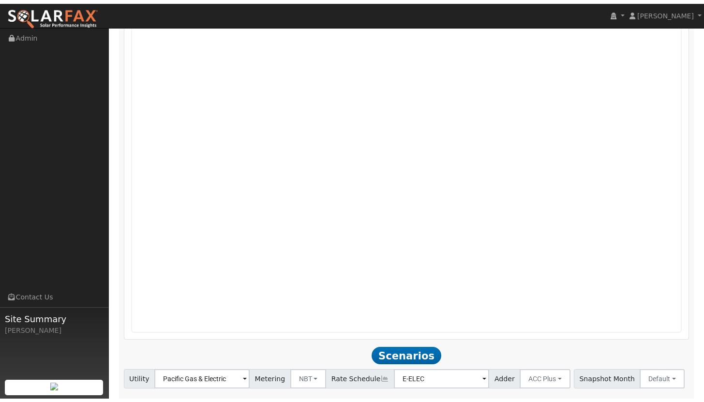
scroll to position [0, 0]
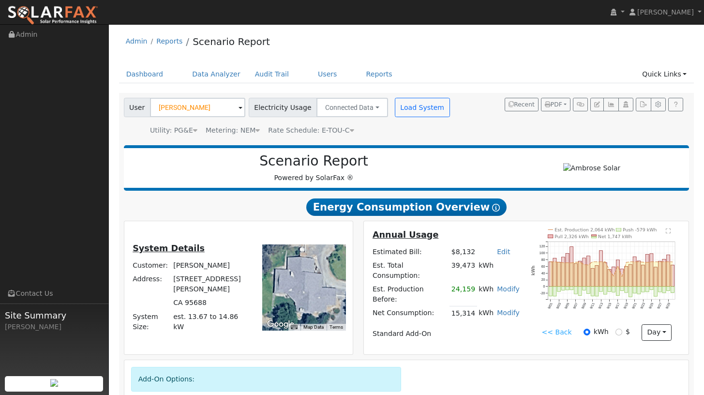
click at [243, 287] on td "7487 Clement Road" at bounding box center [212, 284] width 81 height 24
drag, startPoint x: 244, startPoint y: 286, endPoint x: 179, endPoint y: 288, distance: 65.9
click at [179, 288] on td "7487 Clement Road" at bounding box center [212, 284] width 81 height 24
copy td "7487 Clement Road"
